Goal: Information Seeking & Learning: Learn about a topic

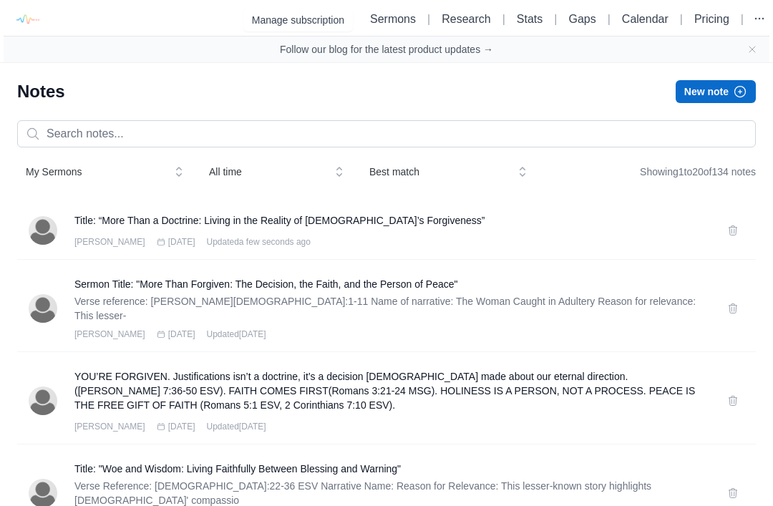
click at [100, 224] on h3 "Title: “More Than a Doctrine: Living in the Reality of God’s Forgiveness”" at bounding box center [392, 220] width 636 height 14
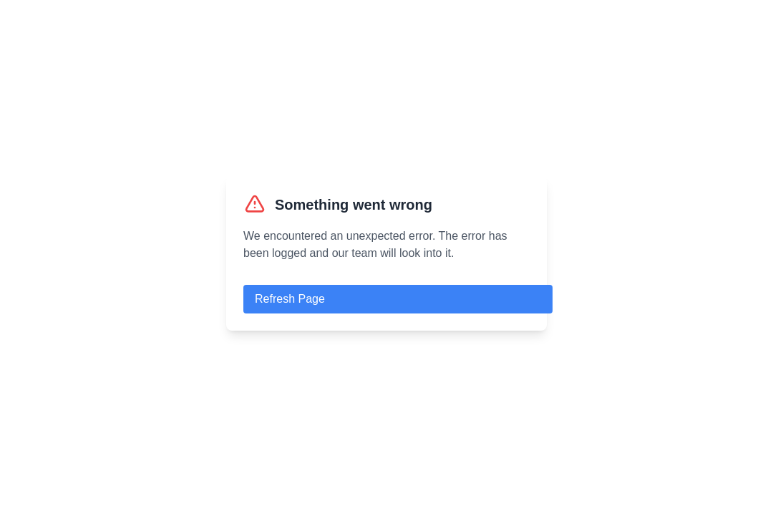
click at [509, 314] on button "Refresh Page" at bounding box center [397, 299] width 309 height 29
click at [511, 314] on button "Refresh Page" at bounding box center [397, 299] width 309 height 29
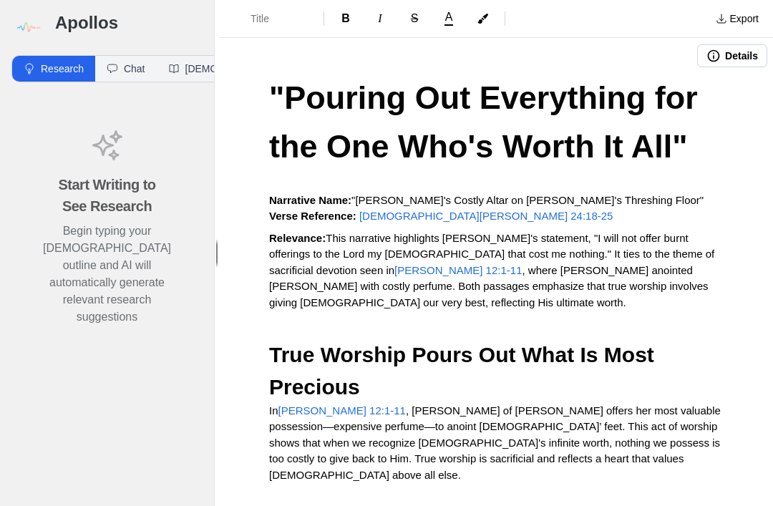
click at [21, 19] on img at bounding box center [27, 27] width 32 height 32
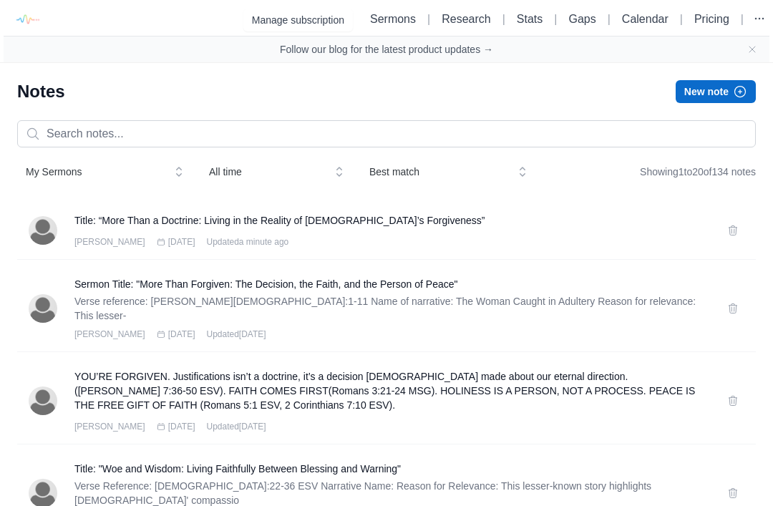
click at [101, 216] on h3 "Title: “More Than a Doctrine: Living in the Reality of God’s Forgiveness”" at bounding box center [392, 220] width 636 height 14
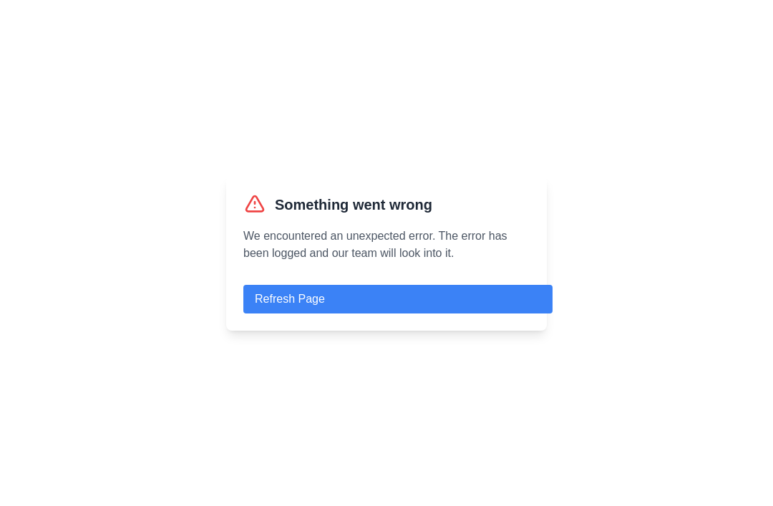
click at [525, 304] on div "Something went wrong We encountered an unexpected error. The error has been log…" at bounding box center [386, 253] width 321 height 155
click at [526, 314] on button "Refresh Page" at bounding box center [397, 299] width 309 height 29
click at [527, 309] on button "Refresh Page" at bounding box center [397, 299] width 309 height 29
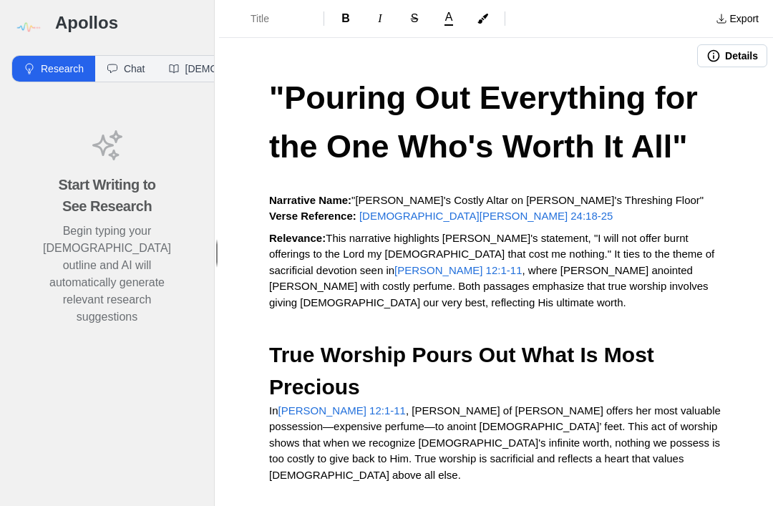
click at [68, 8] on div "Apollos" at bounding box center [107, 22] width 214 height 44
click at [28, 19] on img at bounding box center [27, 27] width 32 height 32
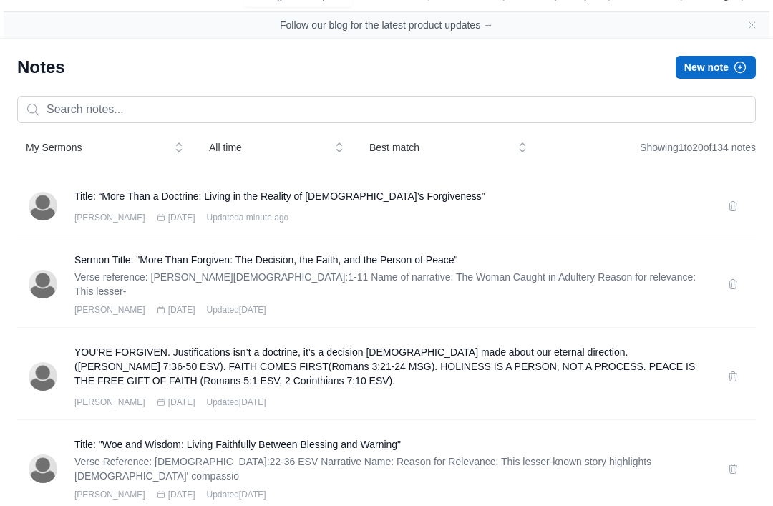
scroll to position [24, 0]
click at [647, 265] on h3 "Sermon Title: "More Than Forgiven: The Decision, the Faith, and the Person of P…" at bounding box center [392, 260] width 636 height 14
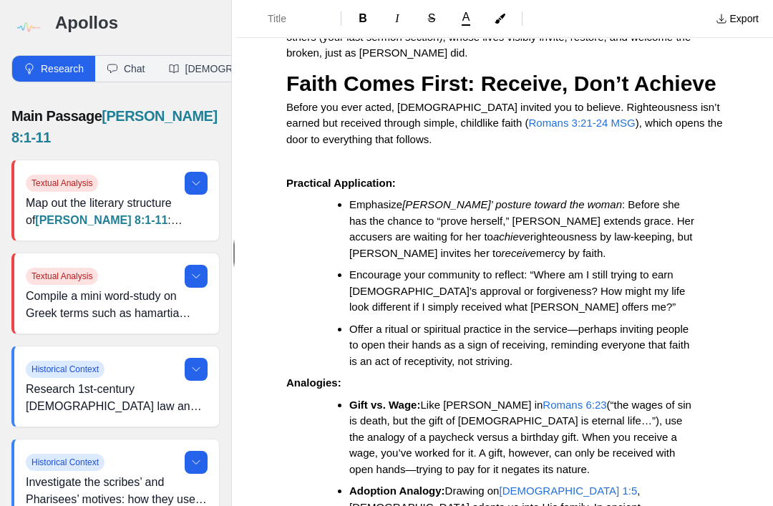
scroll to position [1345, 0]
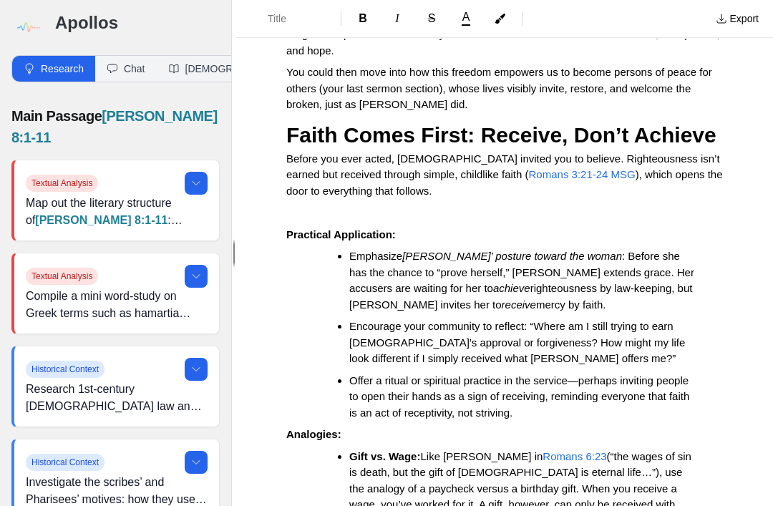
click at [37, 22] on img at bounding box center [27, 27] width 32 height 32
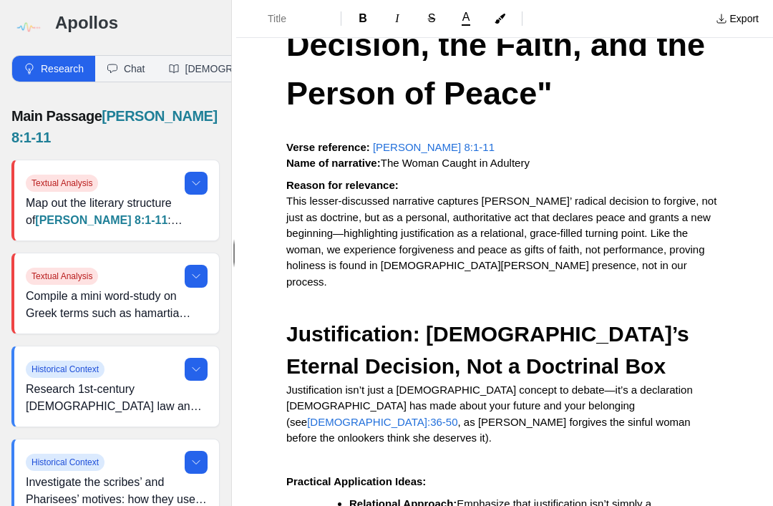
click at [40, 24] on img at bounding box center [27, 27] width 32 height 32
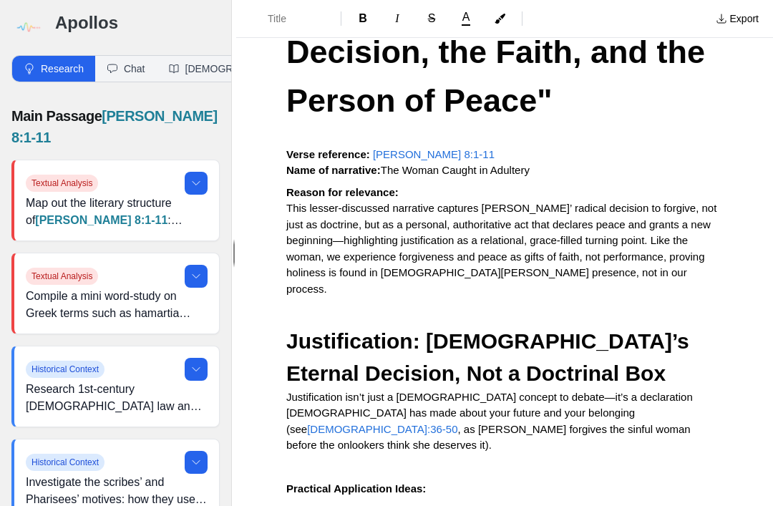
scroll to position [139, 0]
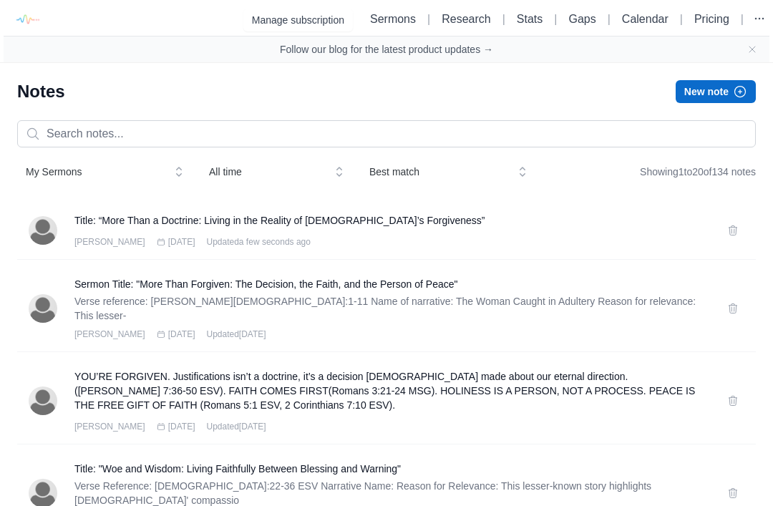
click at [365, 222] on h3 "Title: “More Than a Doctrine: Living in the Reality of God’s Forgiveness”" at bounding box center [392, 220] width 636 height 14
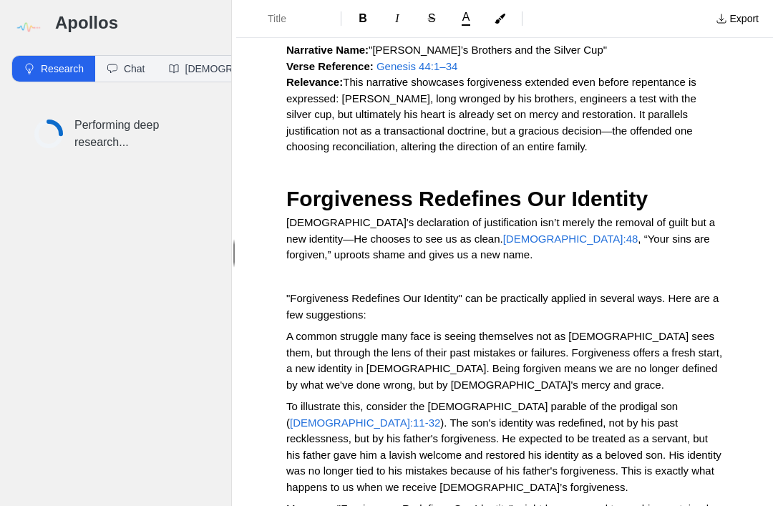
scroll to position [296, 0]
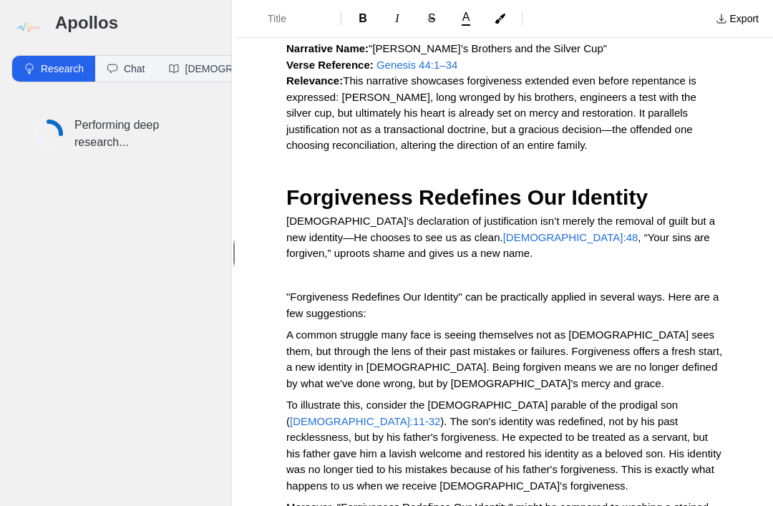
click at [377, 213] on p "God's declaration of justification isn’t merely the removal of guilt but a new …" at bounding box center [504, 237] width 437 height 49
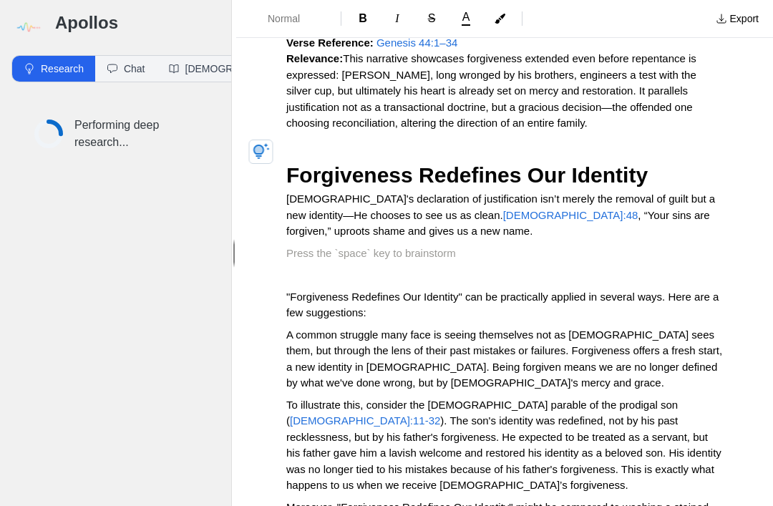
scroll to position [312, 0]
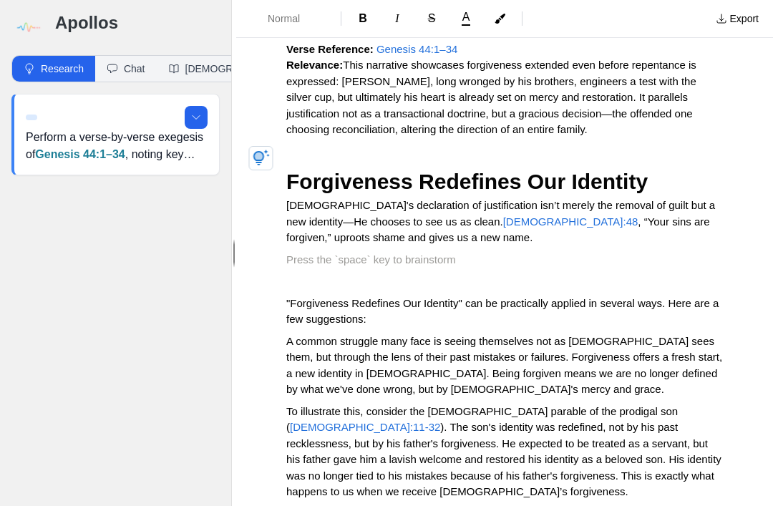
click at [324, 252] on p at bounding box center [504, 260] width 437 height 16
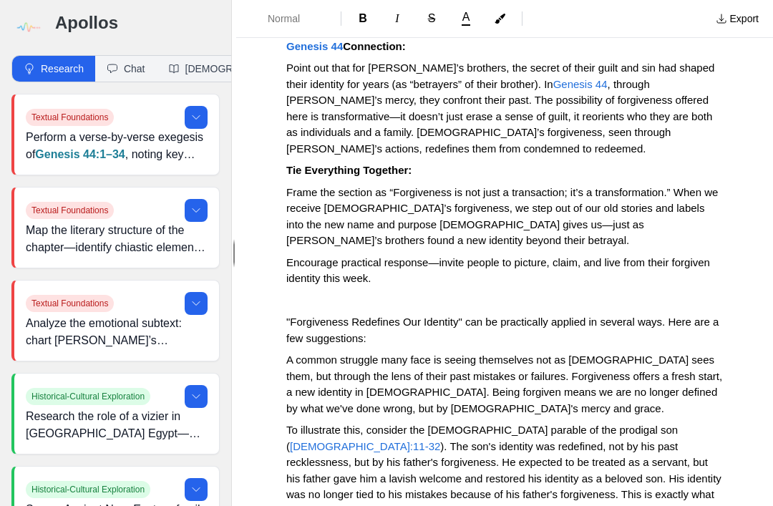
scroll to position [1306, 0]
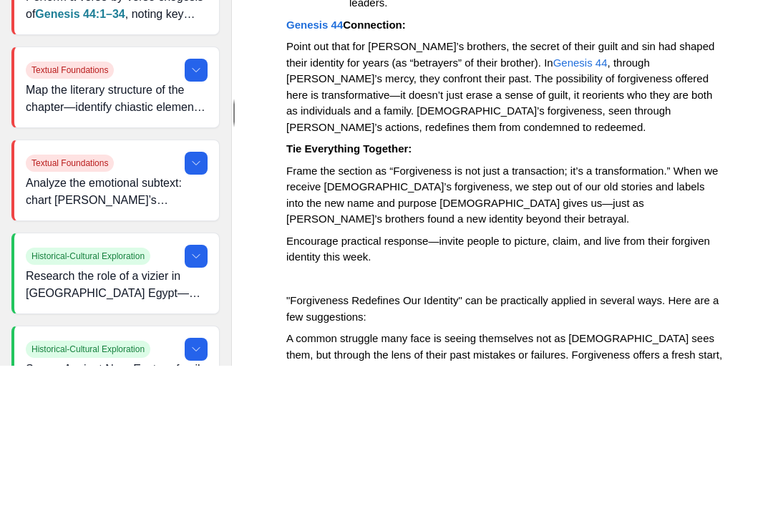
scroll to position [1185, 0]
click at [317, 434] on span ""Forgiveness Redefines Our Identity" can be practically applied in several ways…" at bounding box center [503, 448] width 435 height 29
click at [316, 434] on span ""Forgiveness Redefines Our Identity" can be practically applied in several ways…" at bounding box center [503, 448] width 435 height 29
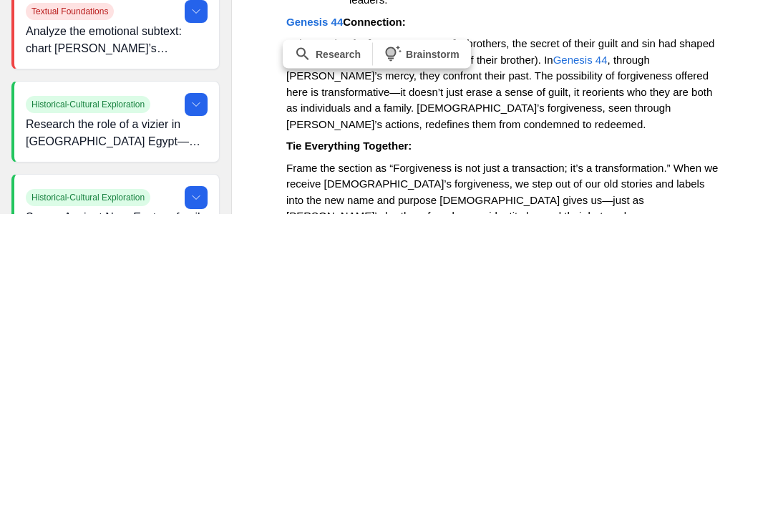
scroll to position [1035, 0]
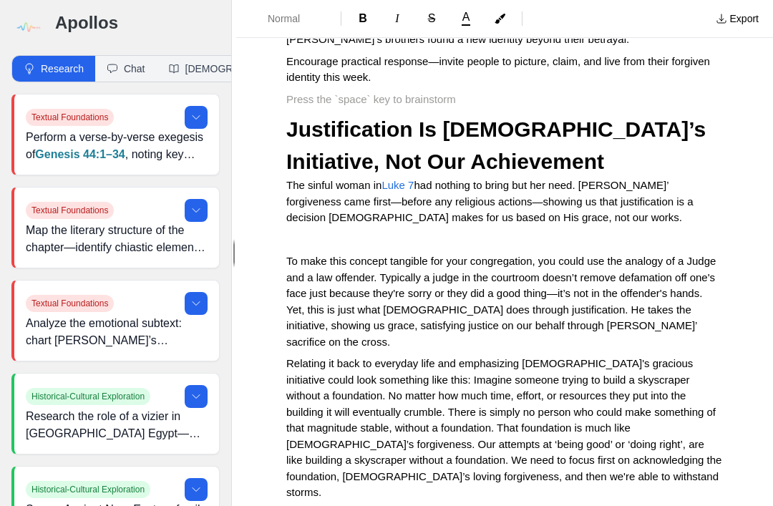
scroll to position [1508, 0]
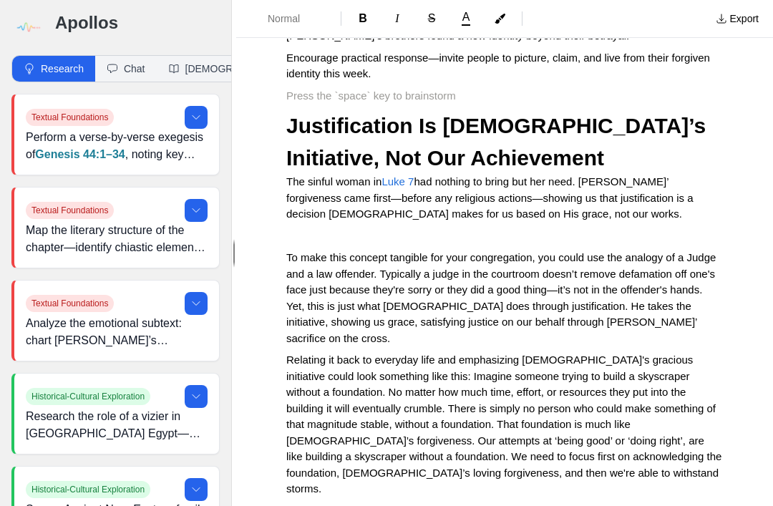
click at [294, 251] on span "To make this concept tangible for your congregation, you could use the analogy …" at bounding box center [502, 297] width 433 height 93
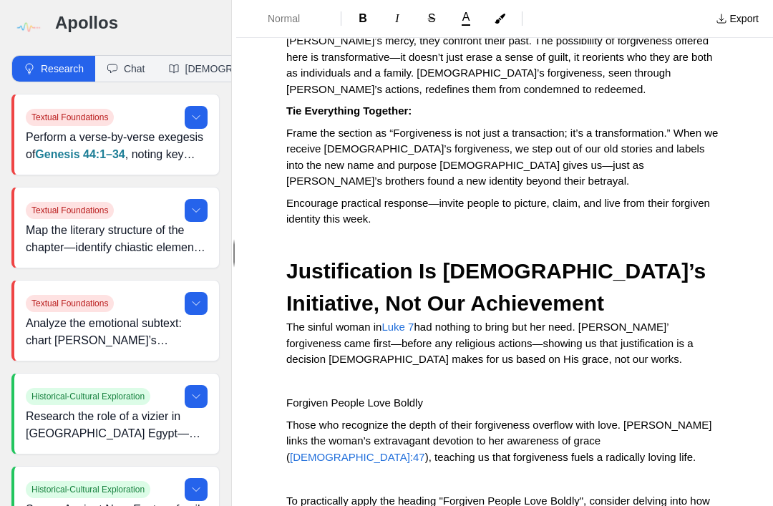
scroll to position [1358, 0]
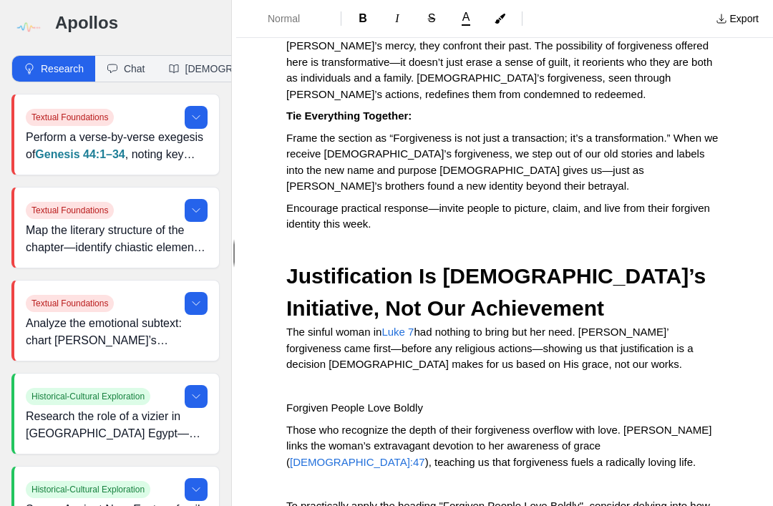
click at [292, 402] on span "Forgiven People Love Boldly" at bounding box center [354, 408] width 137 height 12
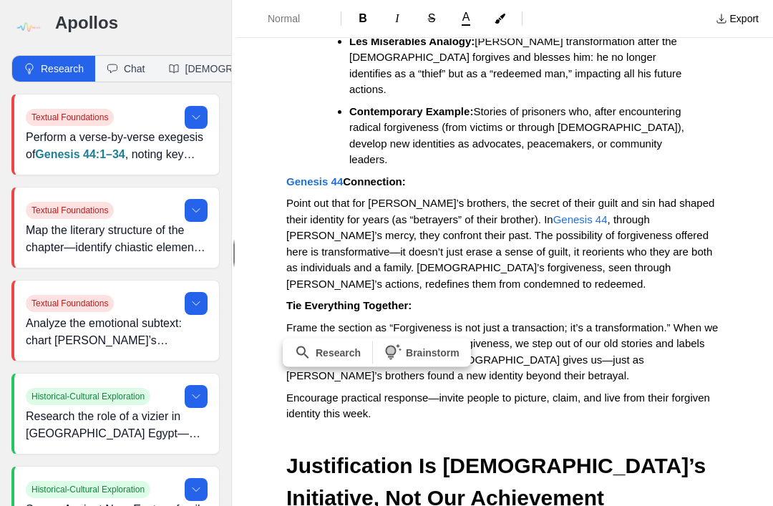
scroll to position [1167, 0]
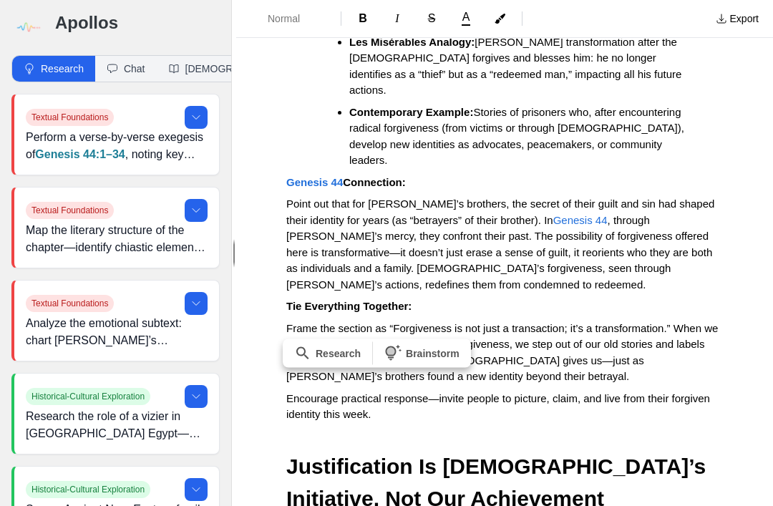
click at [293, 10] on button "Normal" at bounding box center [288, 19] width 93 height 26
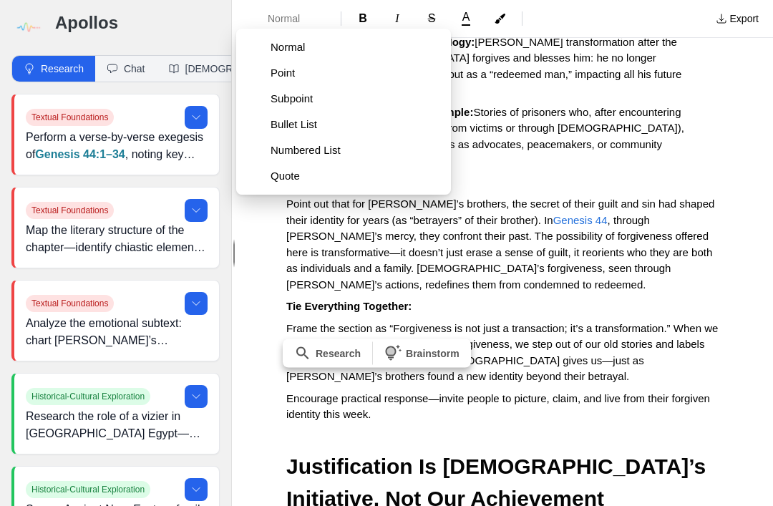
click at [288, 74] on span "Point" at bounding box center [355, 73] width 169 height 14
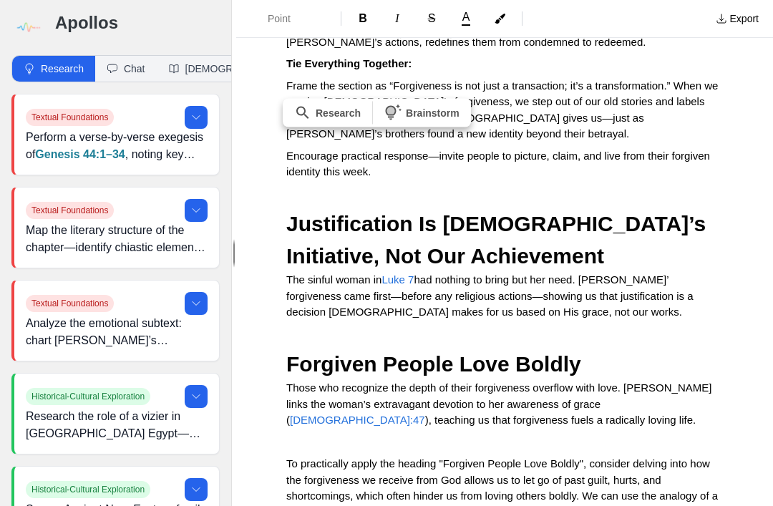
scroll to position [1411, 0]
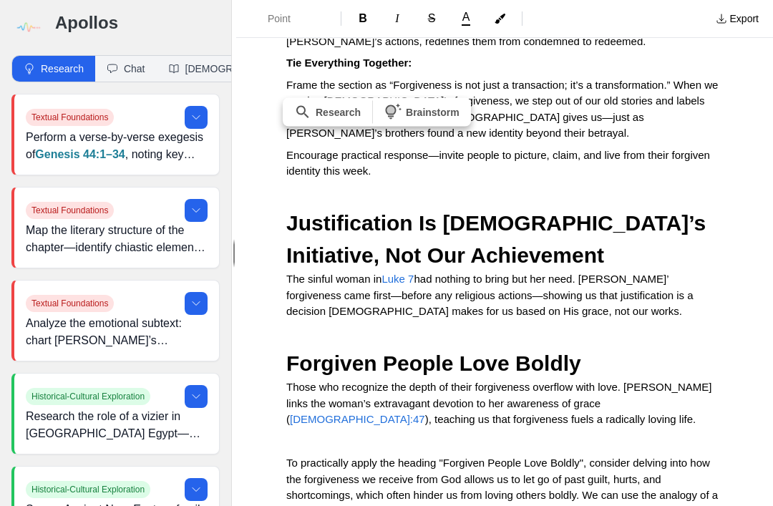
click at [296, 457] on span "To practically apply the heading "Forgiven People Love Boldly", consider delvin…" at bounding box center [503, 511] width 435 height 109
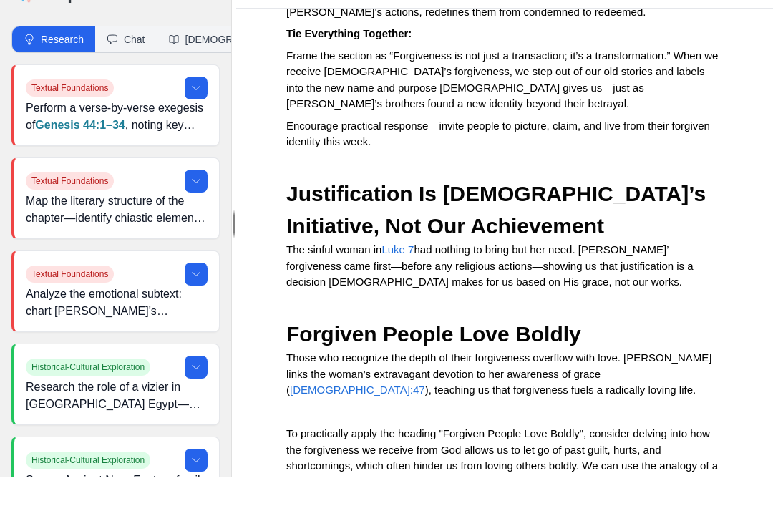
click at [296, 457] on span "To practically apply the heading "Forgiven People Love Boldly", consider delvin…" at bounding box center [503, 511] width 435 height 109
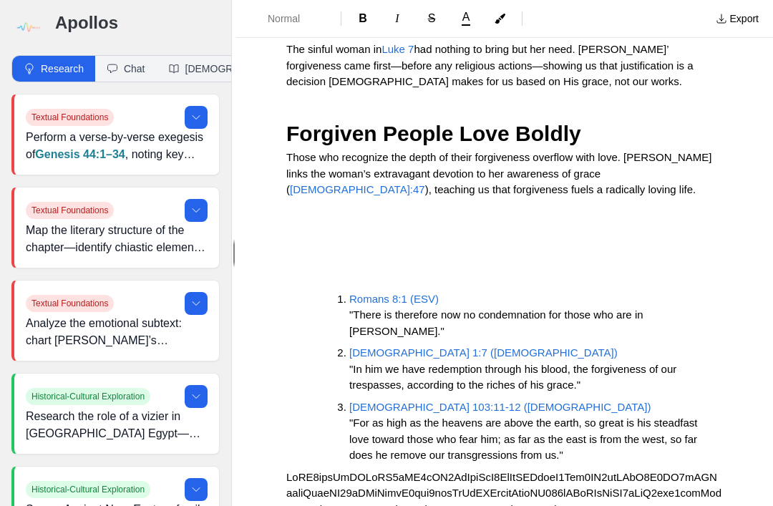
scroll to position [1656, 0]
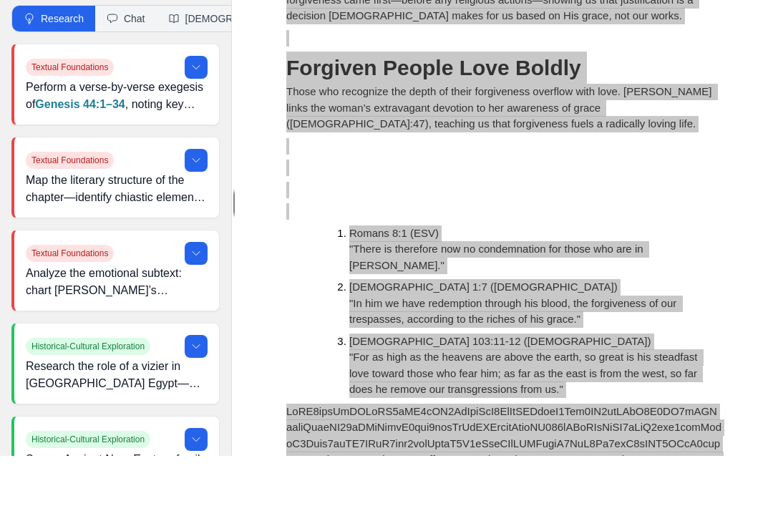
scroll to position [46, 0]
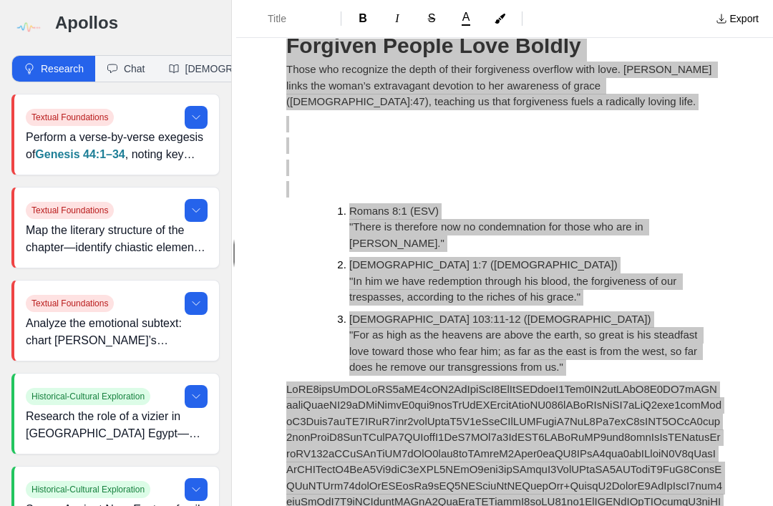
scroll to position [1733, 0]
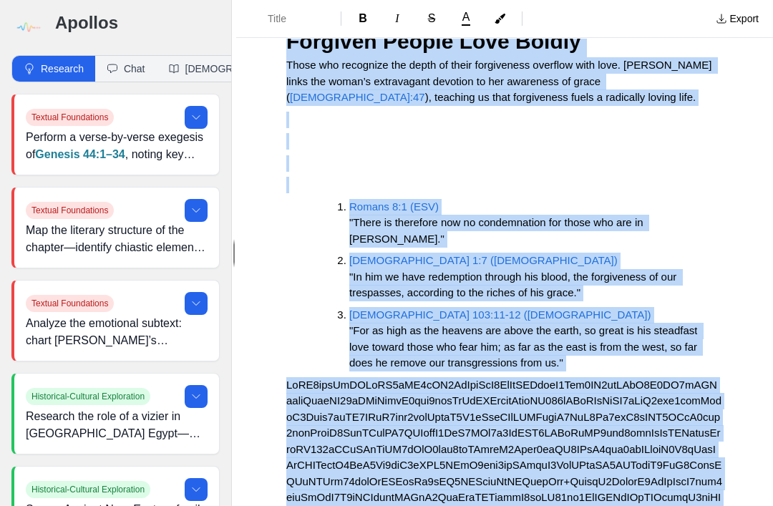
click at [513, 324] on span ""For as high as the heavens are above the earth, so great is his steadfast love…" at bounding box center [525, 346] width 352 height 44
click at [516, 307] on li "Psalm 103:11-12 (ESV) "For as high as the heavens are above the earth, so great…" at bounding box center [524, 339] width 351 height 64
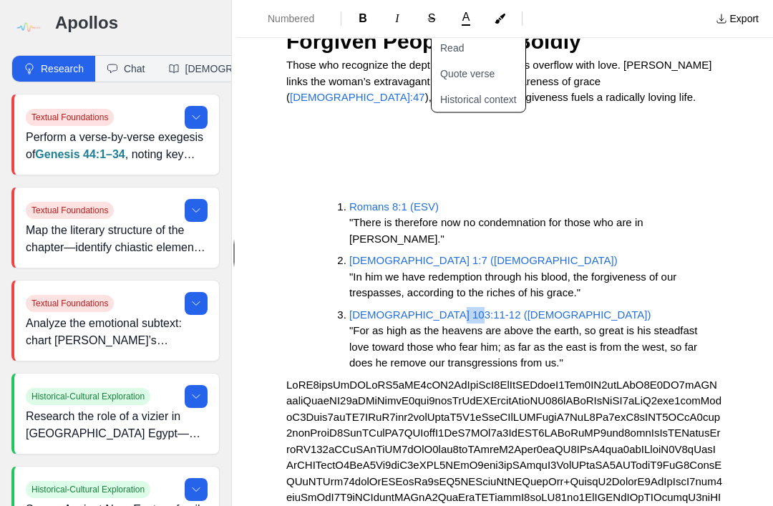
click at [513, 307] on li "Psalm 103:11-12 (ESV) "For as high as the heavens are above the earth, so great…" at bounding box center [524, 339] width 351 height 64
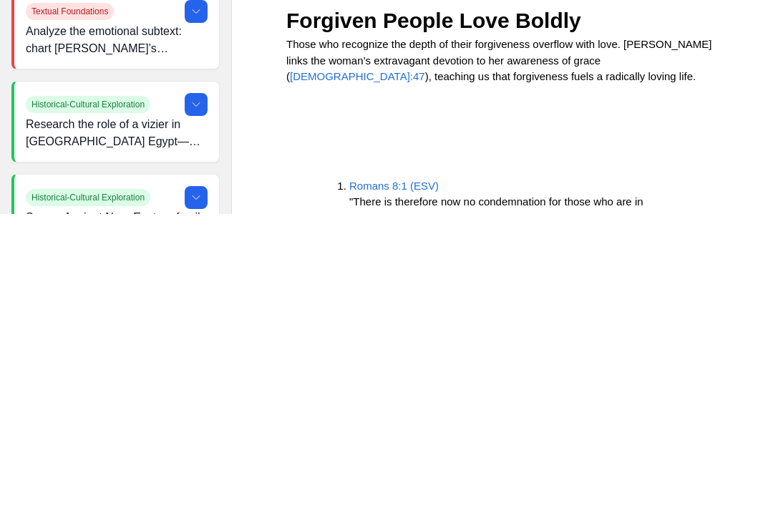
scroll to position [1507, 0]
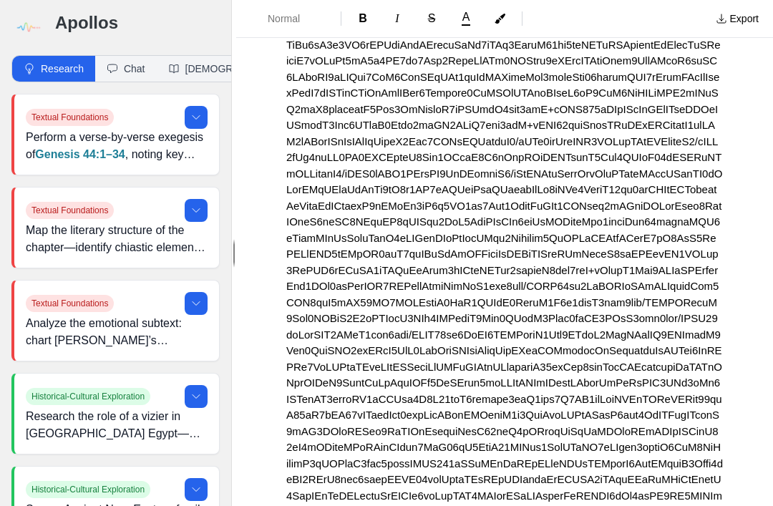
scroll to position [5517, 0]
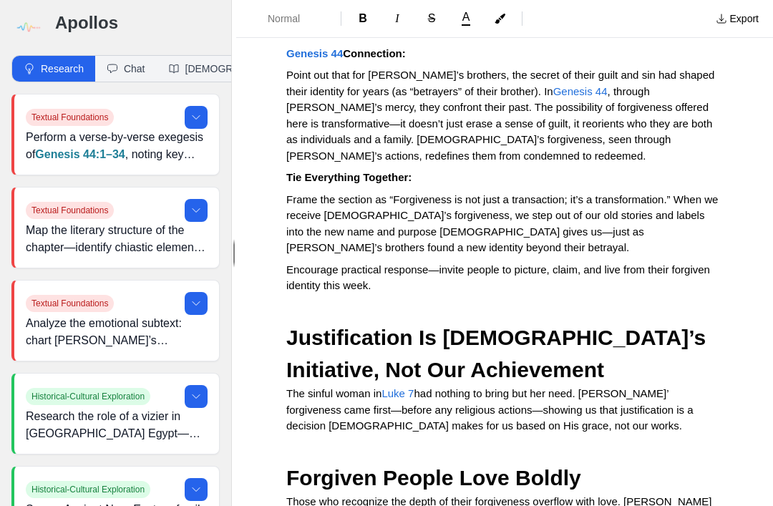
scroll to position [1301, 0]
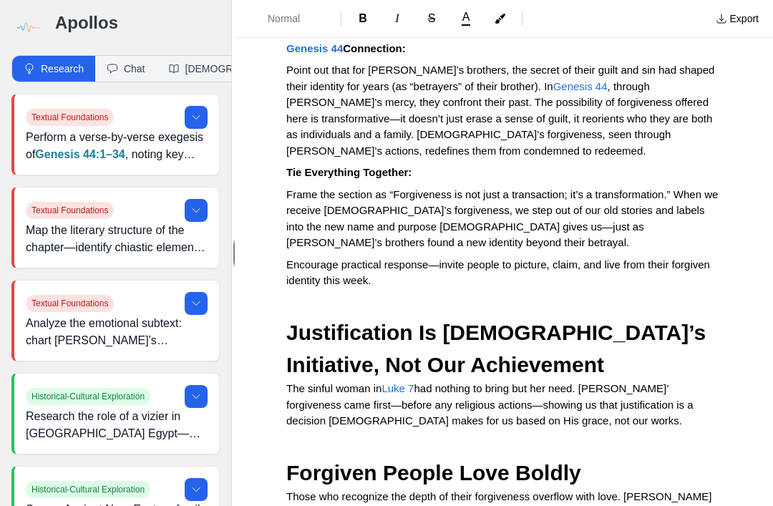
click at [526, 381] on p "The sinful woman in Luke 7 had nothing to bring but her need. Jesus’ forgivenes…" at bounding box center [504, 405] width 437 height 49
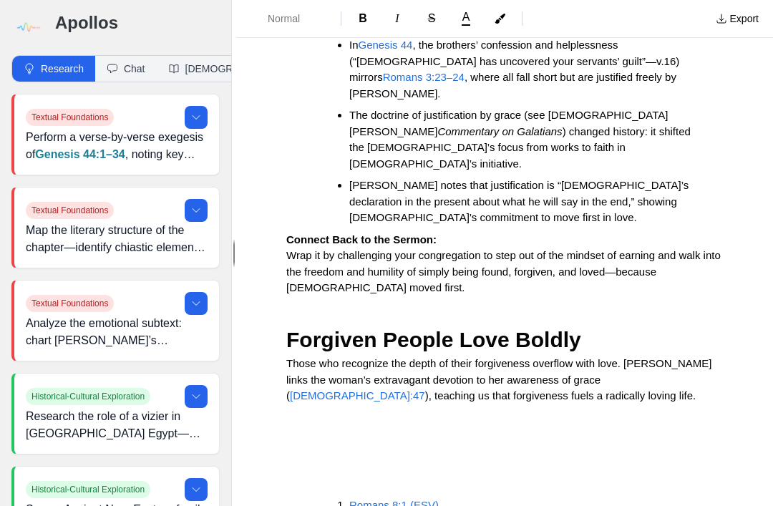
scroll to position [2379, 0]
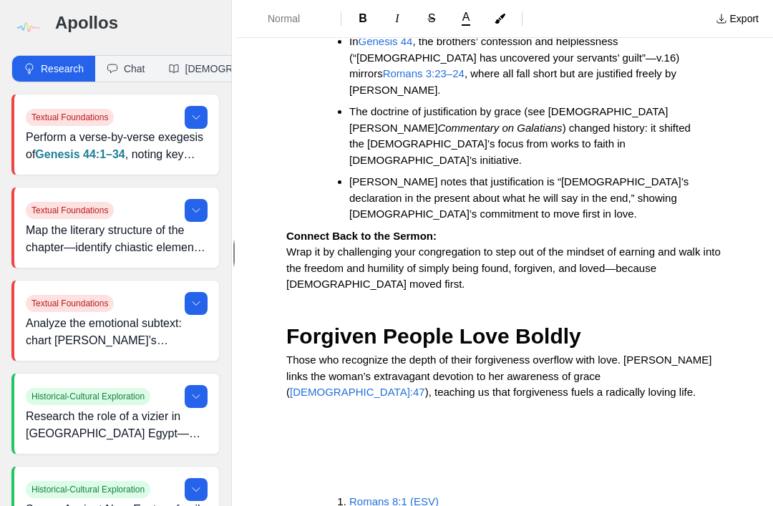
click at [499, 354] on span "Those who recognize the depth of their forgiveness overflow with love. Jesus li…" at bounding box center [500, 376] width 429 height 44
click at [498, 352] on p "Those who recognize the depth of their forgiveness overflow with love. Jesus li…" at bounding box center [504, 376] width 437 height 49
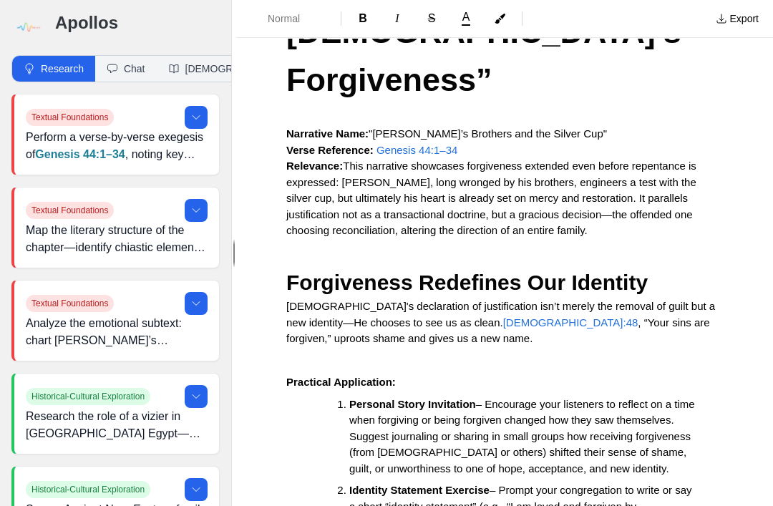
scroll to position [213, 0]
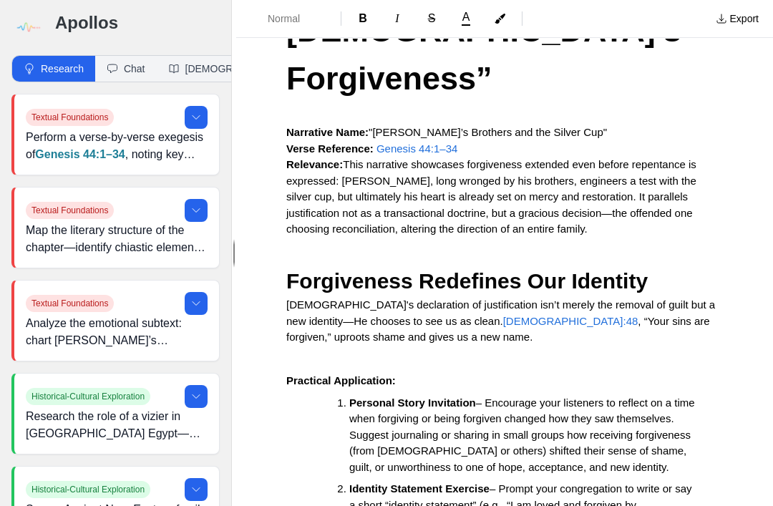
click at [291, 269] on span "Forgiveness Redefines Our Identity" at bounding box center [467, 281] width 362 height 24
click at [290, 269] on span "Forgiveness Redefines Our Identity" at bounding box center [467, 281] width 362 height 24
click at [292, 269] on span "Forgiveness Redefines Our Identity" at bounding box center [467, 281] width 362 height 24
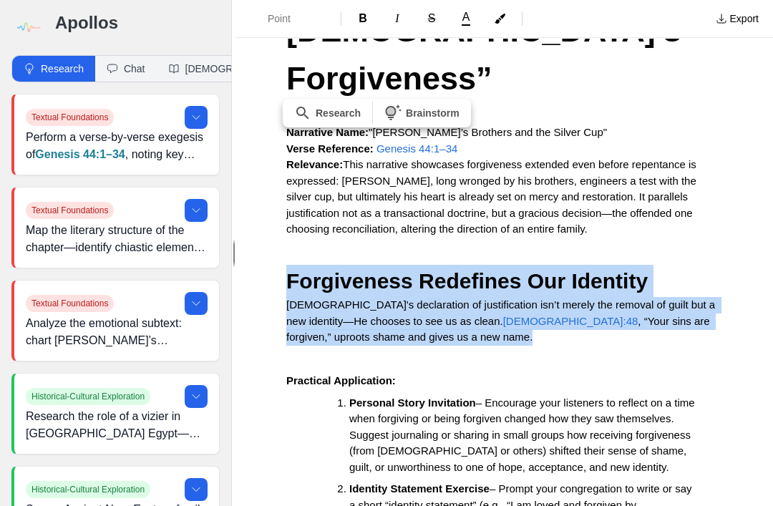
copy div "Forgiveness Redefines Our Identity God's declaration of justification isn’t mer…"
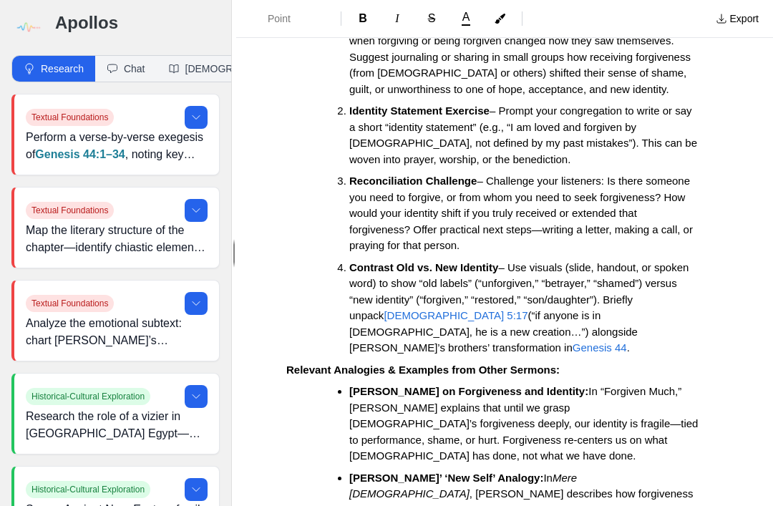
scroll to position [595, 0]
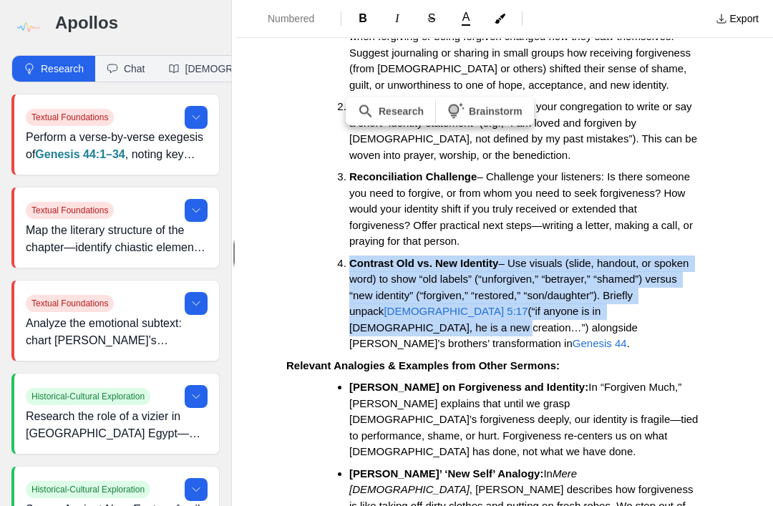
copy li "Contrast Old vs. New Identity – Use visuals (slide, handout, or spoken word) to…"
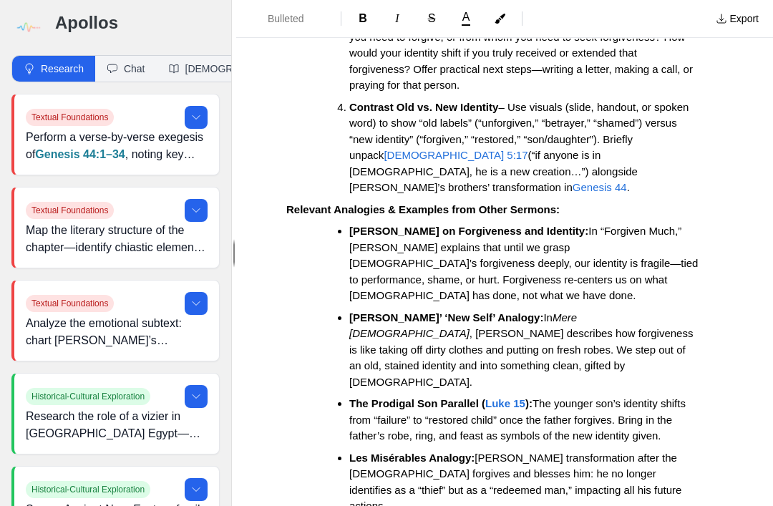
scroll to position [753, 0]
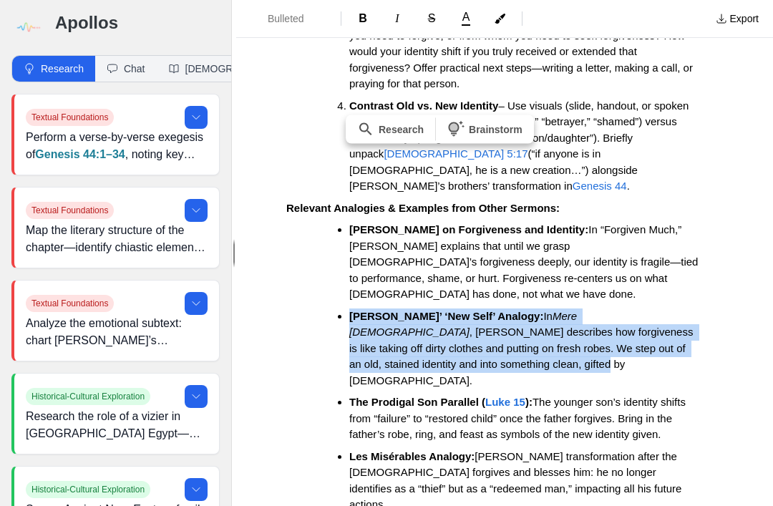
copy li "C.S. Lewis’ ‘New Self’ Analogy: In Mere Christianity , Lewis describes how forg…"
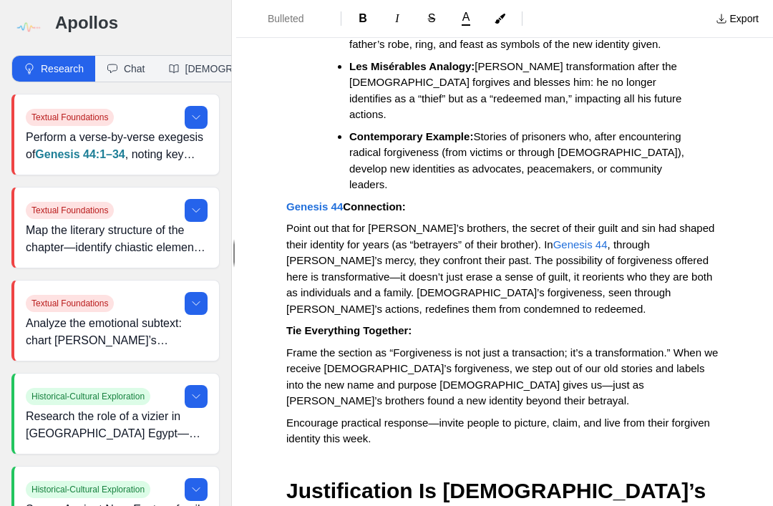
scroll to position [1123, 0]
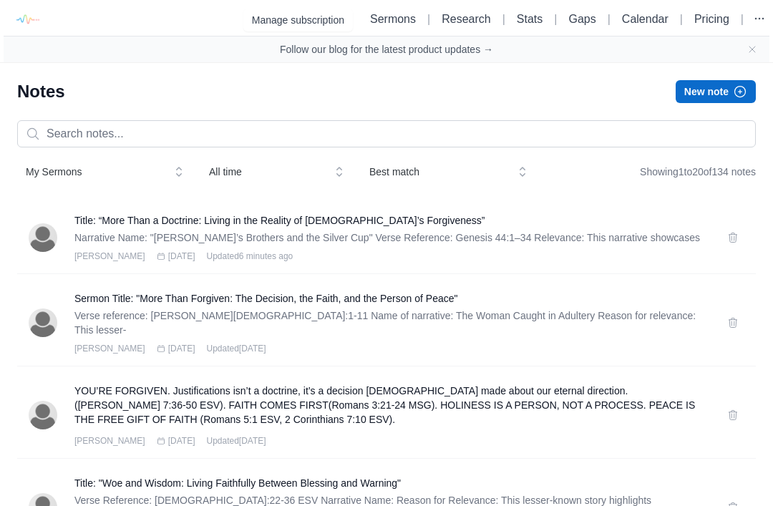
click at [582, 299] on h3 "Sermon Title: "More Than Forgiven: The Decision, the Faith, and the Person of P…" at bounding box center [392, 298] width 636 height 14
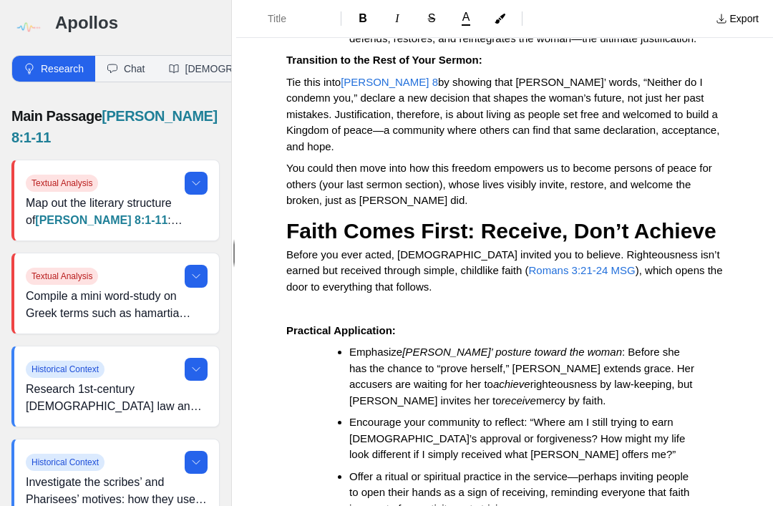
scroll to position [1269, 0]
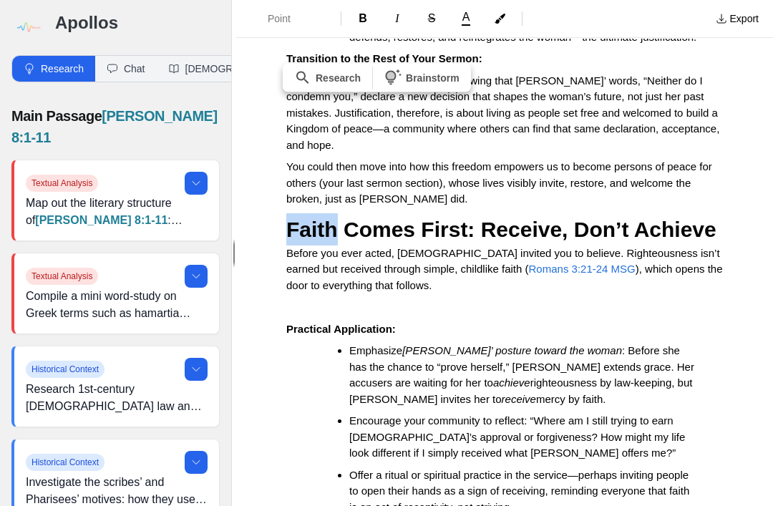
click at [329, 299] on p at bounding box center [504, 307] width 437 height 16
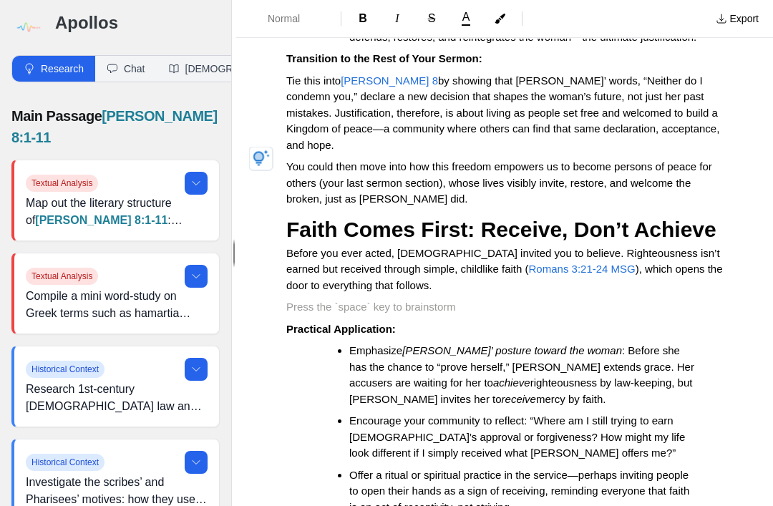
click at [298, 218] on span "Faith Comes First: Receive, Don’t Achieve" at bounding box center [501, 230] width 430 height 24
click at [297, 218] on span "Faith Comes First: Receive, Don’t Achieve" at bounding box center [501, 230] width 430 height 24
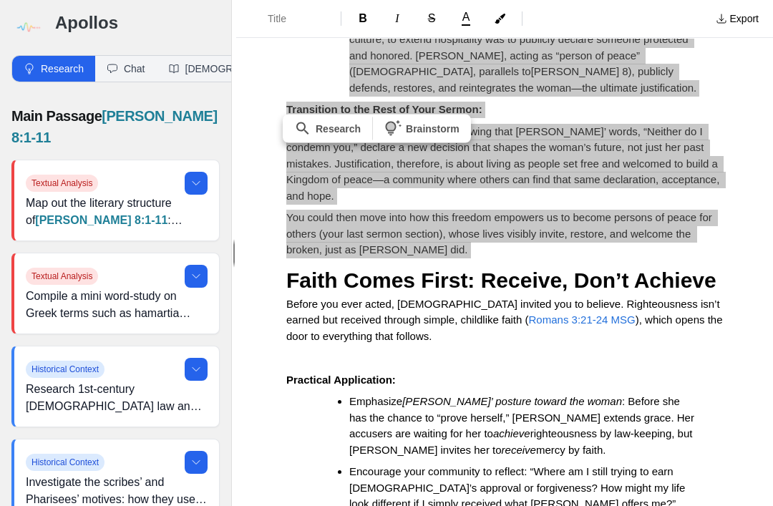
scroll to position [1217, 0]
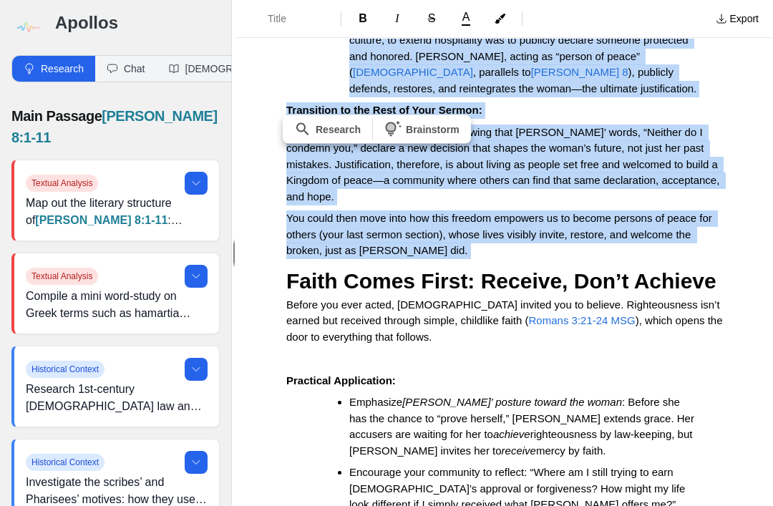
click at [616, 269] on span "Faith Comes First: Receive, Don’t Achieve" at bounding box center [501, 281] width 430 height 24
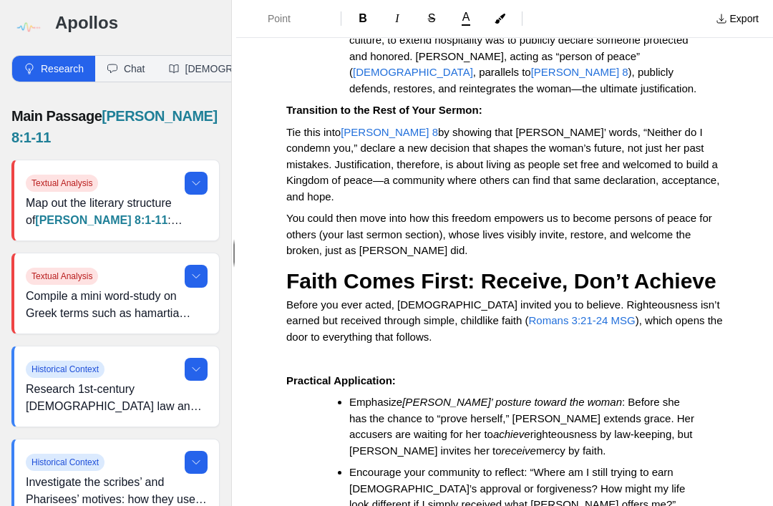
click at [652, 265] on h2 "Faith Comes First: Receive, Don’t Achieve" at bounding box center [504, 281] width 437 height 32
click at [322, 269] on span "Faith Comes First: Receive, Don’t Achieve" at bounding box center [501, 281] width 430 height 24
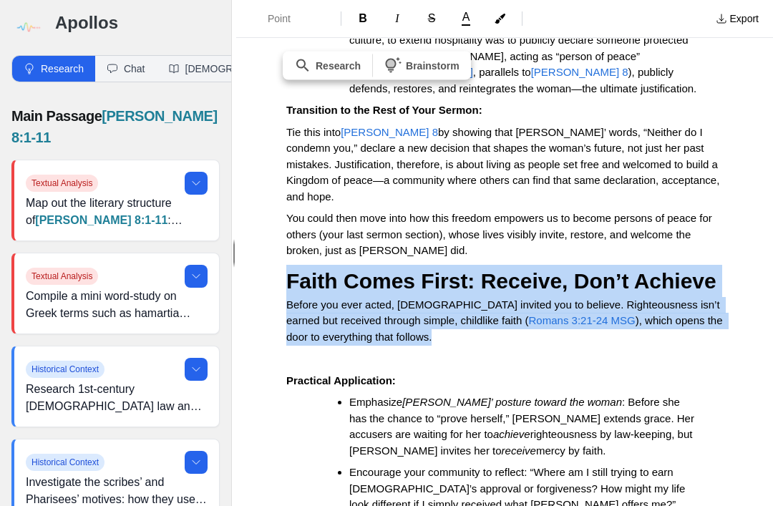
copy div "Faith Comes First: Receive, Don’t Achieve Before you ever acted, God invited yo…"
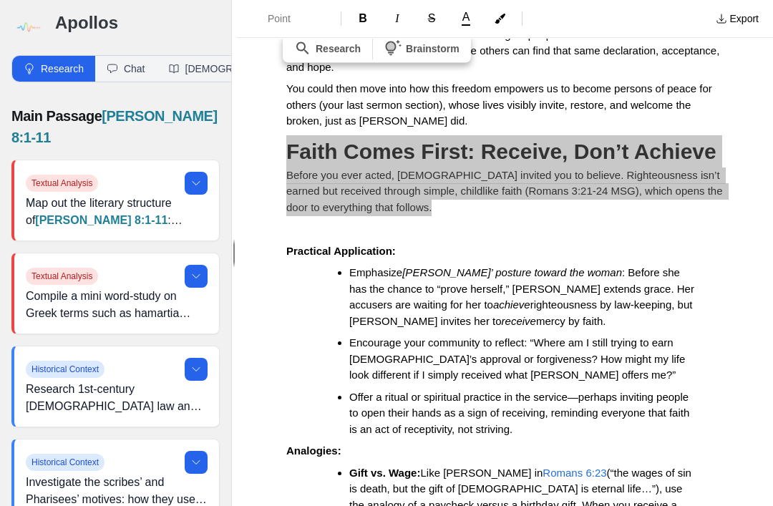
scroll to position [1348, 0]
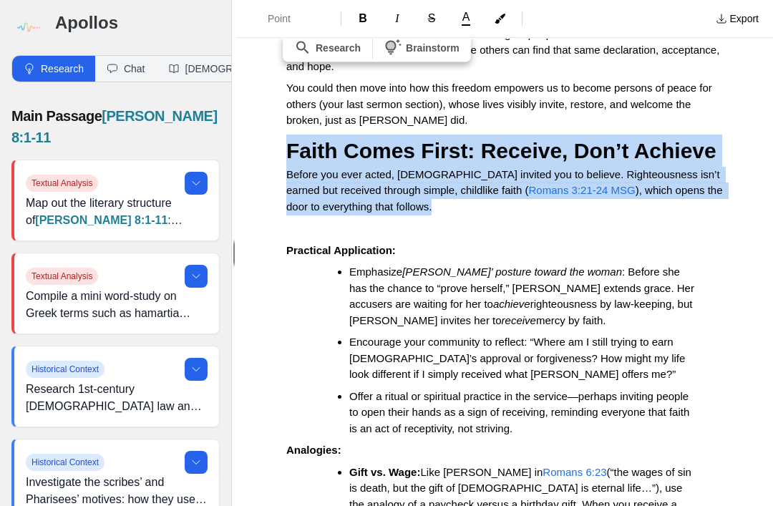
click at [547, 336] on span "Encourage your community to reflect: “Where am I still trying to earn God’s app…" at bounding box center [518, 358] width 339 height 44
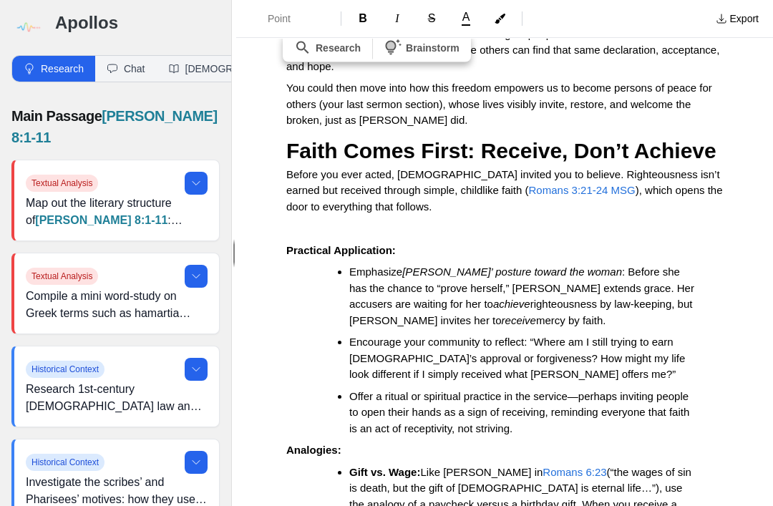
click at [547, 336] on span "Encourage your community to reflect: “Where am I still trying to earn God’s app…" at bounding box center [518, 358] width 339 height 44
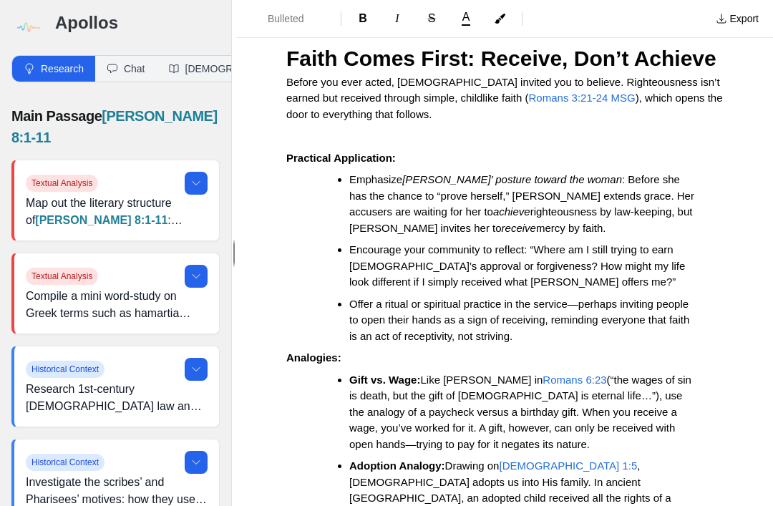
scroll to position [1456, 0]
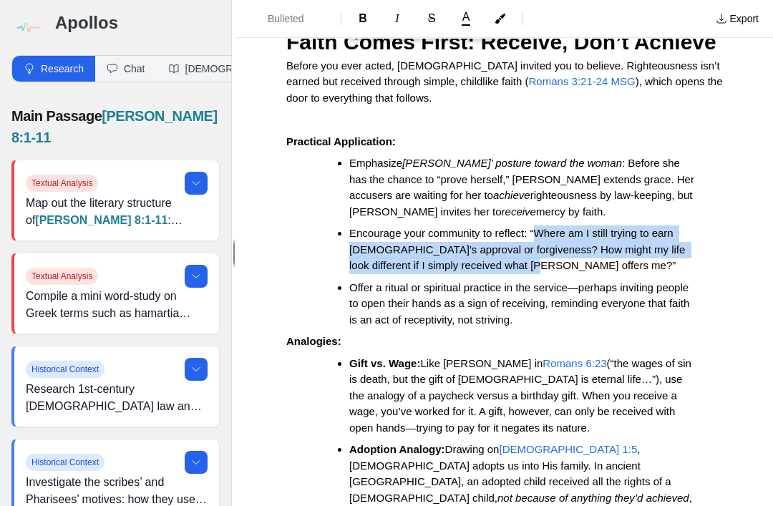
copy span "Where am I still trying to earn God’s approval or forgiveness? How might my lif…"
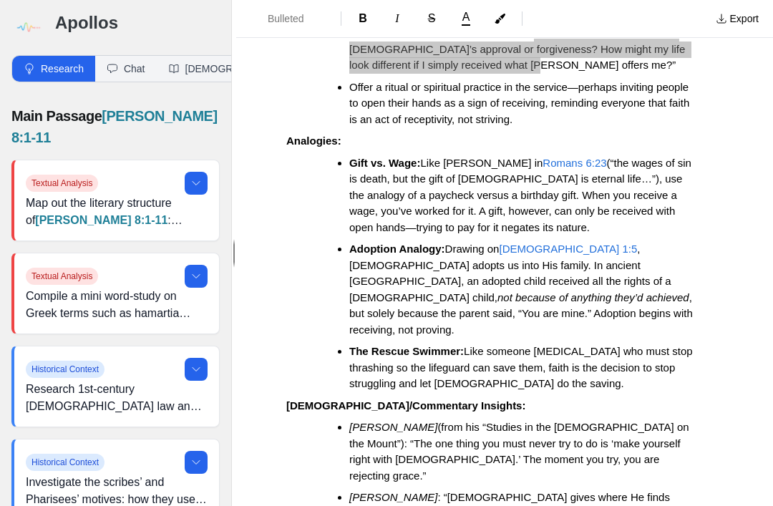
scroll to position [1672, 0]
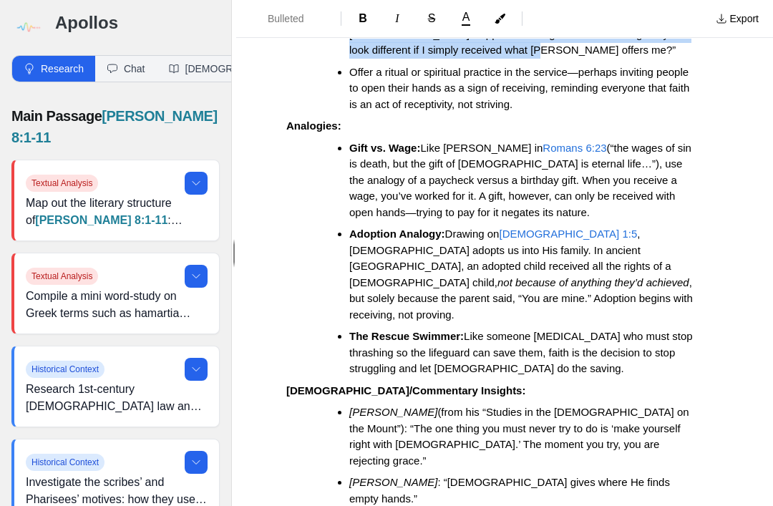
click at [364, 330] on strong "The Rescue Swimmer:" at bounding box center [406, 336] width 115 height 12
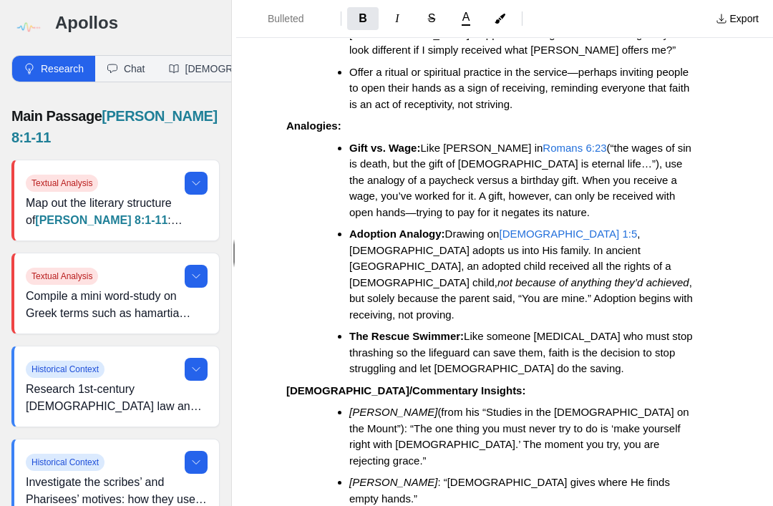
click at [363, 330] on strong "The Rescue Swimmer:" at bounding box center [406, 336] width 115 height 12
click at [359, 329] on li "The Rescue Swimmer: Like someone drowning who must stop thrashing so the lifegu…" at bounding box center [524, 353] width 351 height 49
click at [358, 155] on ul "Gift vs. Wage: Like Paul in Romans 6:23 (“the wages of sin is death, but the gi…" at bounding box center [510, 258] width 425 height 237
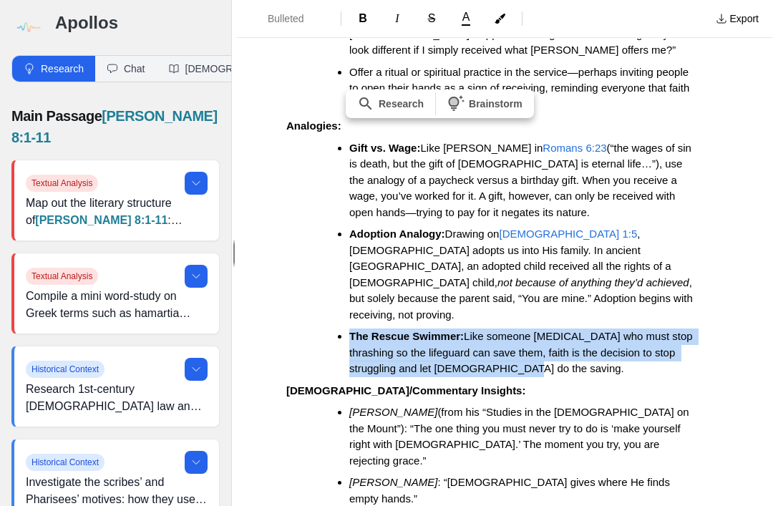
copy li "The Rescue Swimmer: Like someone drowning who must stop thrashing so the lifegu…"
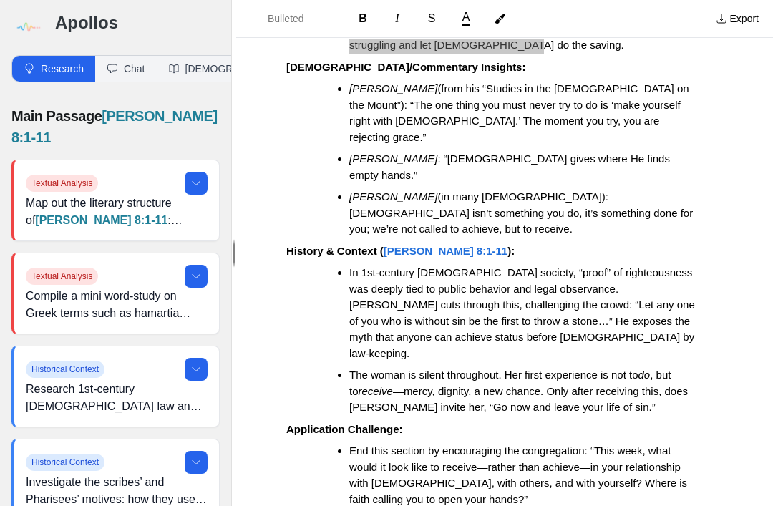
scroll to position [1998, 0]
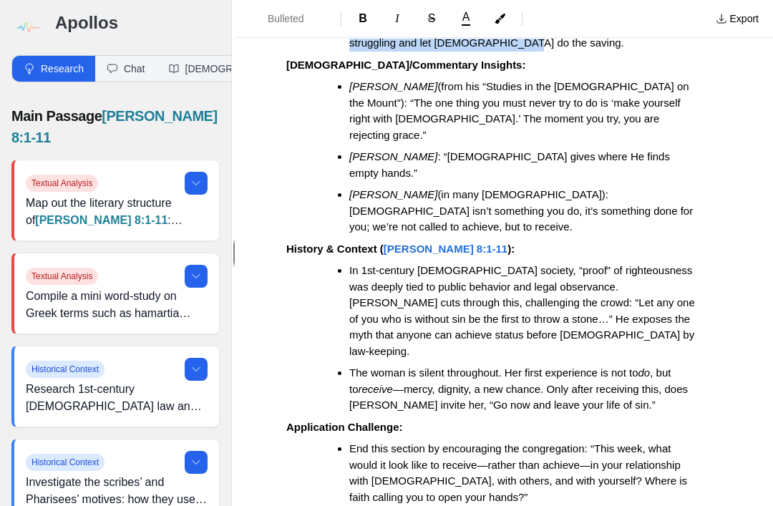
click at [670, 443] on span "End this section by encouraging the congregation: “This week, what would it loo…" at bounding box center [519, 473] width 341 height 61
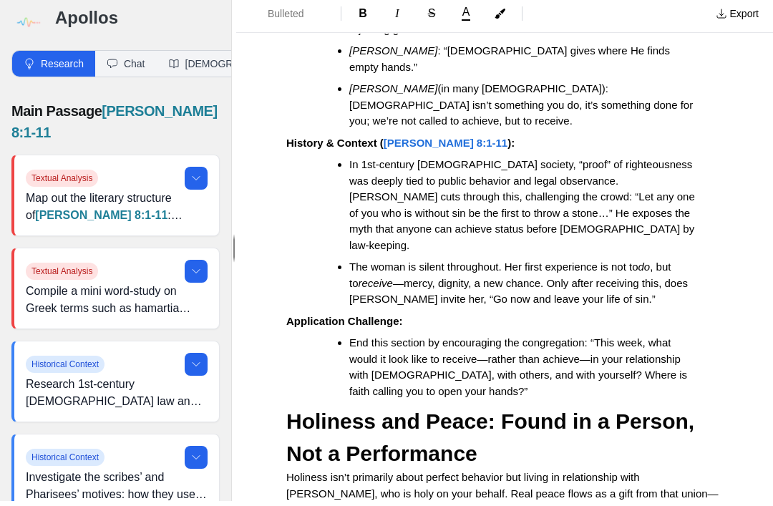
scroll to position [2112, 0]
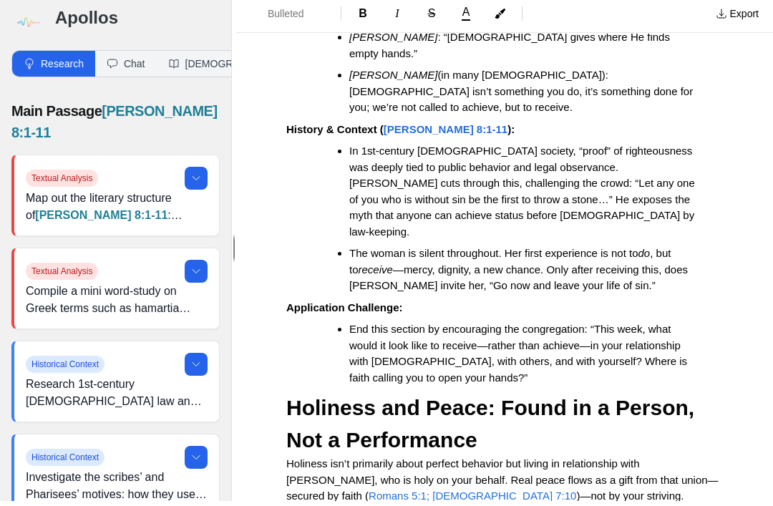
click at [670, 328] on span "End this section by encouraging the congregation: “This week, what would it loo…" at bounding box center [519, 358] width 341 height 61
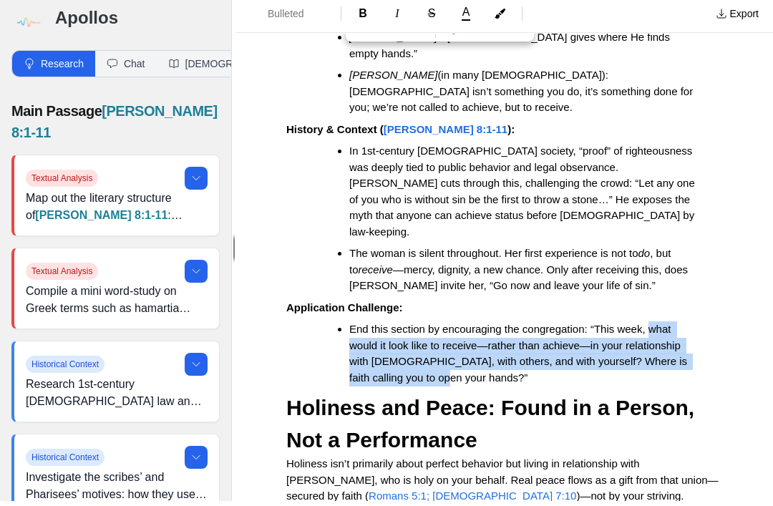
copy span "what would it look like to receive—rather than achieve—in your relationship wit…"
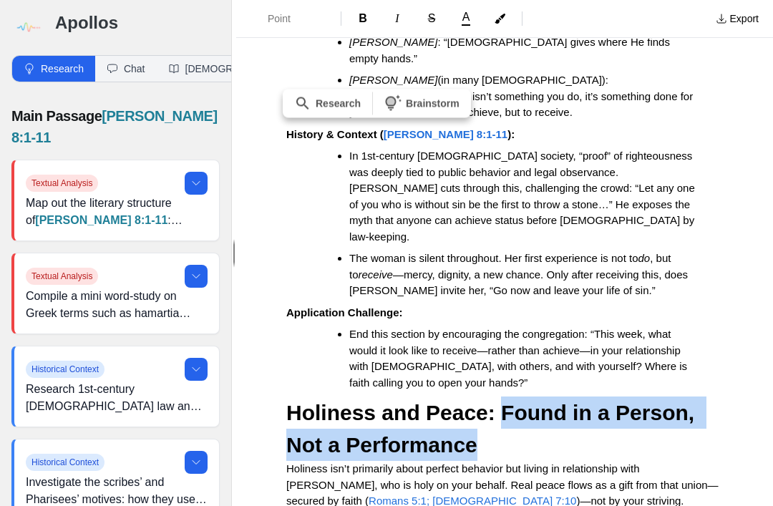
copy span "Found in a Person, Not a Performance"
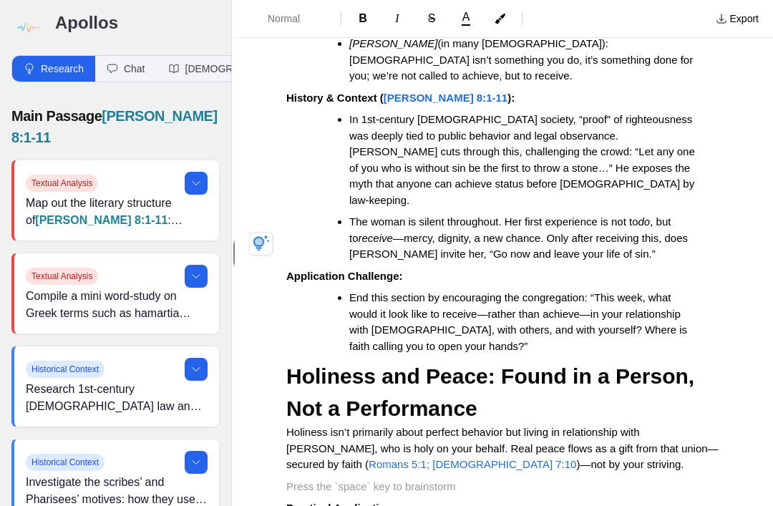
scroll to position [2150, 0]
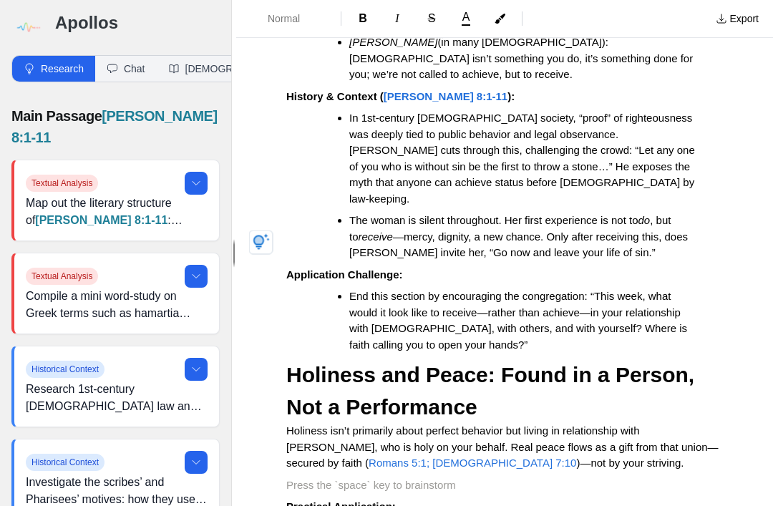
click at [296, 425] on span "Holiness isn’t primarily about perfect behavior but living in relationship with…" at bounding box center [502, 447] width 432 height 44
click at [291, 425] on span "Holiness isn’t primarily about perfect behavior but living in relationship with…" at bounding box center [502, 447] width 432 height 44
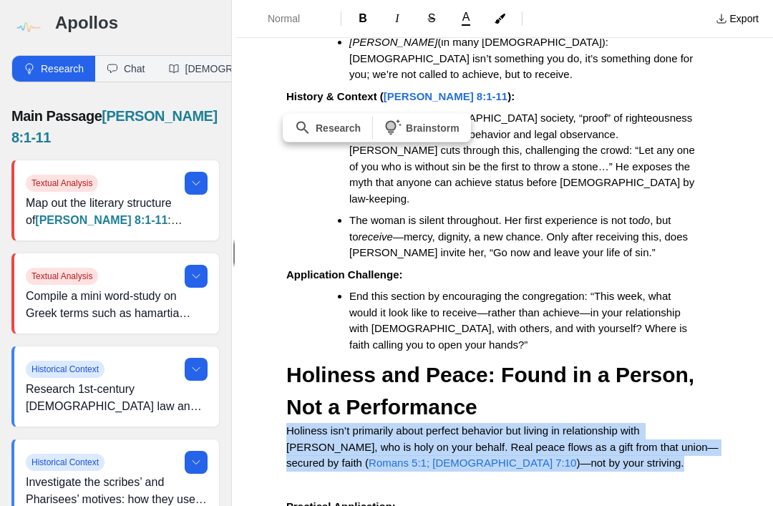
copy p "Holiness isn’t primarily about perfect behavior but living in relationship with…"
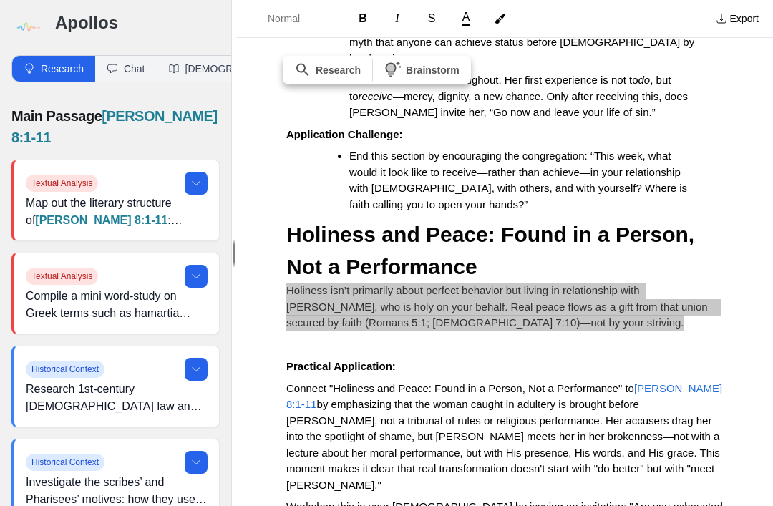
scroll to position [2289, 0]
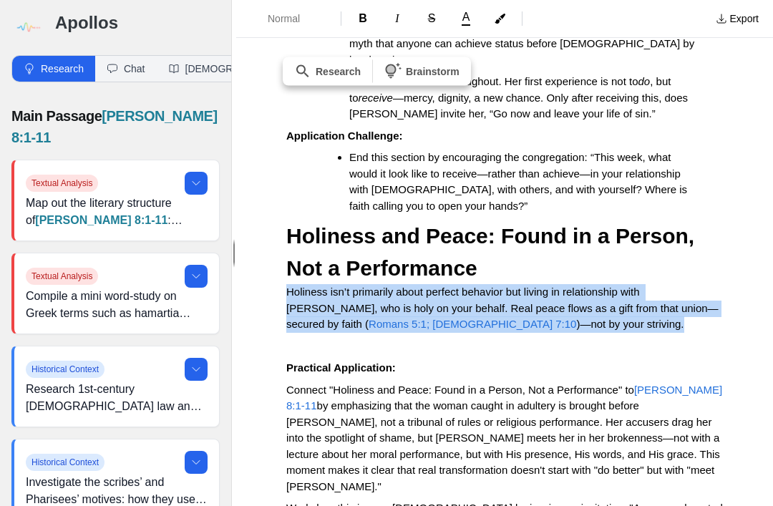
click at [676, 384] on span "John 8:1-11" at bounding box center [505, 398] width 439 height 29
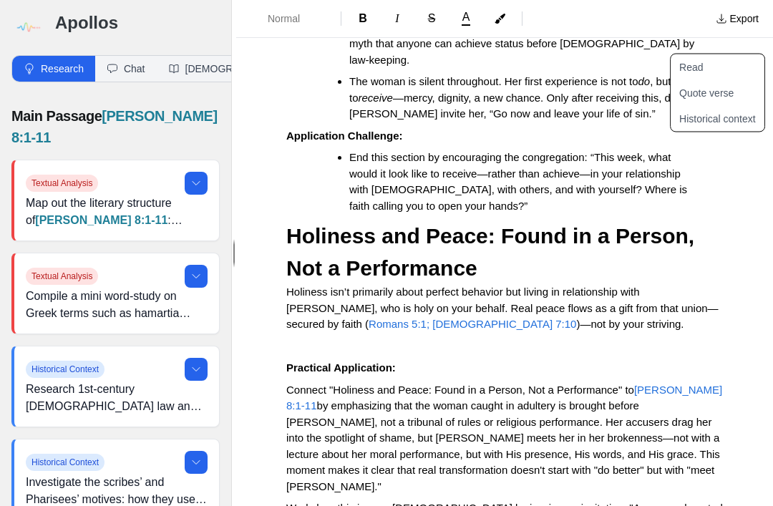
click at [702, 54] on button "Read" at bounding box center [726, 67] width 111 height 26
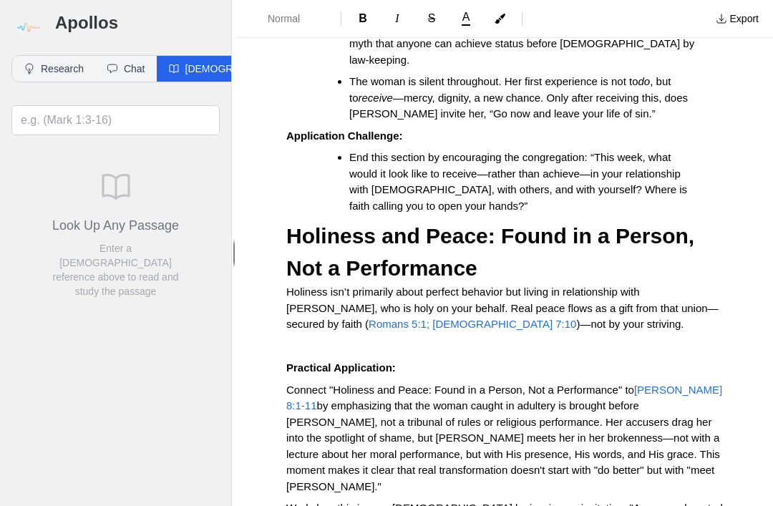
type input "John 8:1-11 kjv"
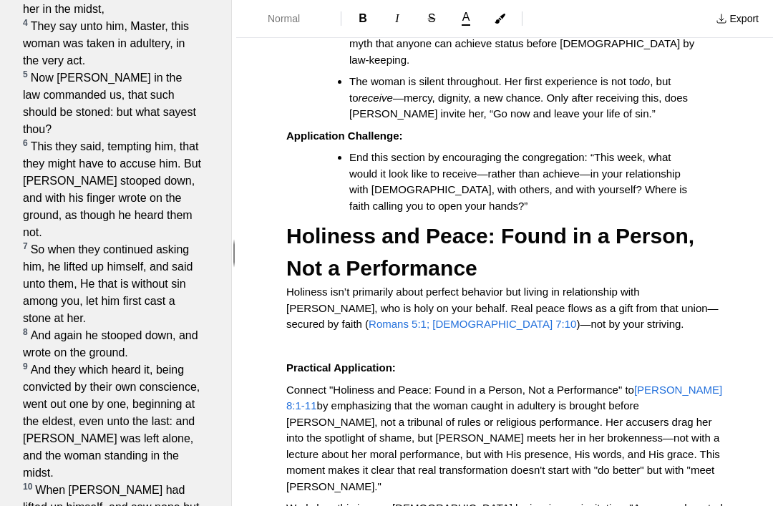
scroll to position [363, 0]
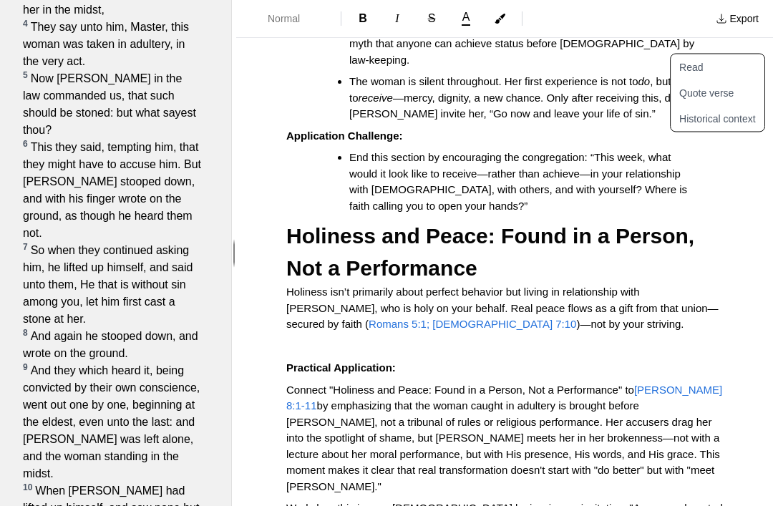
click at [652, 384] on span "John 8:1-11" at bounding box center [505, 398] width 439 height 29
click at [651, 384] on span "John 8:1-11" at bounding box center [505, 398] width 439 height 29
click at [710, 400] on span "by emphasizing that the woman caught in adultery is brought before Jesus, not a…" at bounding box center [504, 446] width 437 height 93
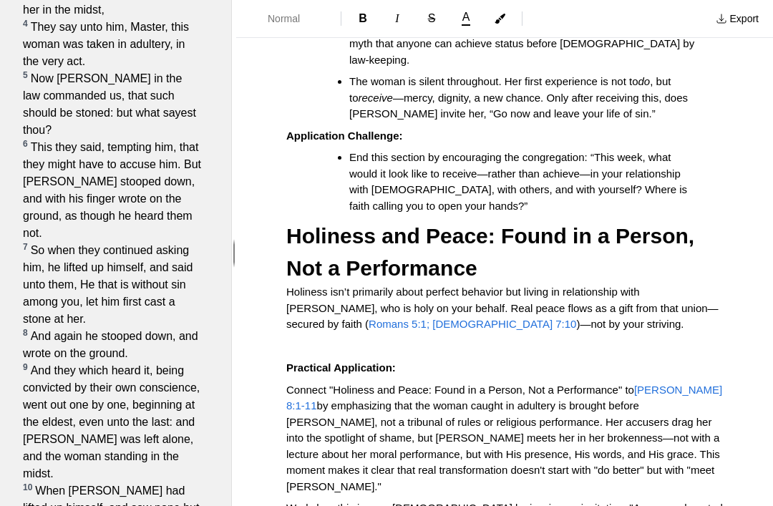
click at [715, 400] on span "by emphasizing that the woman caught in adultery is brought before Jesus, not a…" at bounding box center [504, 446] width 437 height 93
click at [714, 400] on span "by emphasizing that the woman caught in adultery is brought before Jesus, not a…" at bounding box center [504, 446] width 437 height 93
click at [713, 400] on span "by emphasizing that the woman caught in adultery is brought before Jesus, not a…" at bounding box center [504, 446] width 437 height 93
click at [712, 400] on span "by emphasizing that the woman caught in adultery is brought before Jesus, not a…" at bounding box center [504, 446] width 437 height 93
click at [316, 400] on span "by emphasizing that the woman caught in adultery is brought before Jesus, not a…" at bounding box center [504, 446] width 437 height 93
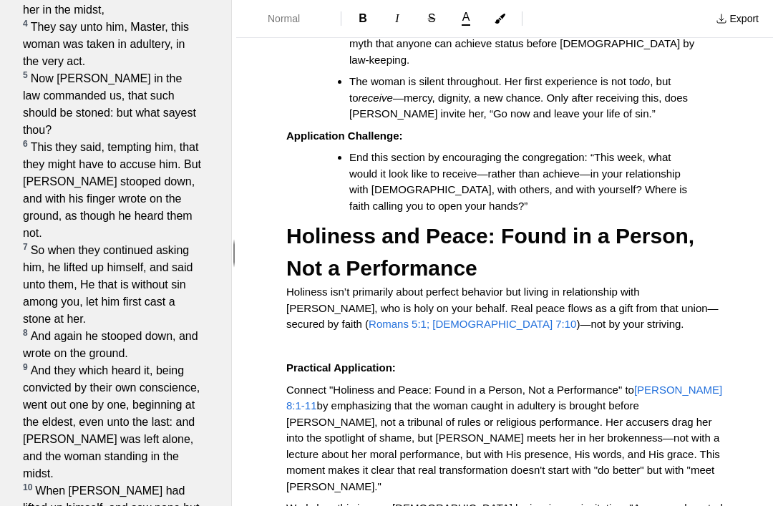
click at [315, 400] on span "by emphasizing that the woman caught in adultery is brought before Jesus, not a…" at bounding box center [504, 446] width 437 height 93
click at [312, 400] on span "by emphasizing that the woman caught in adultery is brought before Jesus, not a…" at bounding box center [504, 446] width 437 height 93
click at [311, 400] on span "by emphasizing that the woman caught in adultery is brought before Jesus, not a…" at bounding box center [504, 446] width 437 height 93
click at [310, 400] on span "by emphasizing that the woman caught in adultery is brought before Jesus, not a…" at bounding box center [504, 446] width 437 height 93
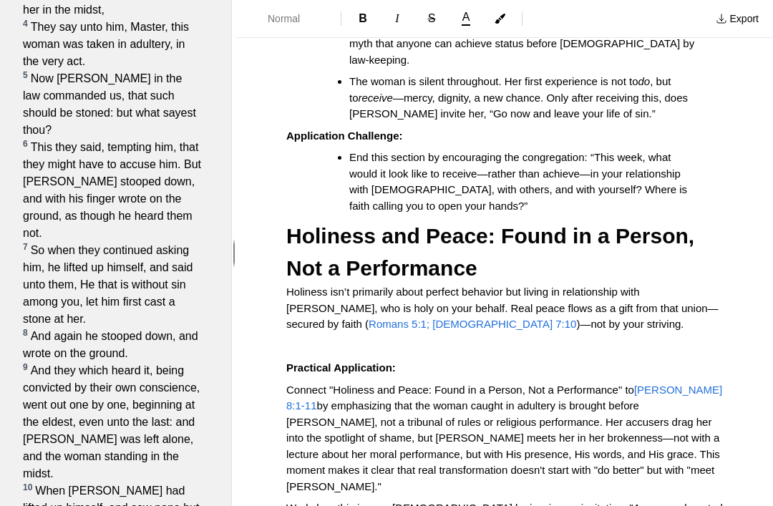
click at [329, 400] on span "by emphasizing that the woman caught in adultery is brought before Jesus, not a…" at bounding box center [504, 446] width 437 height 93
click at [334, 400] on span "by emphasizing that the woman caught in adultery is brought before Jesus, not a…" at bounding box center [504, 446] width 437 height 93
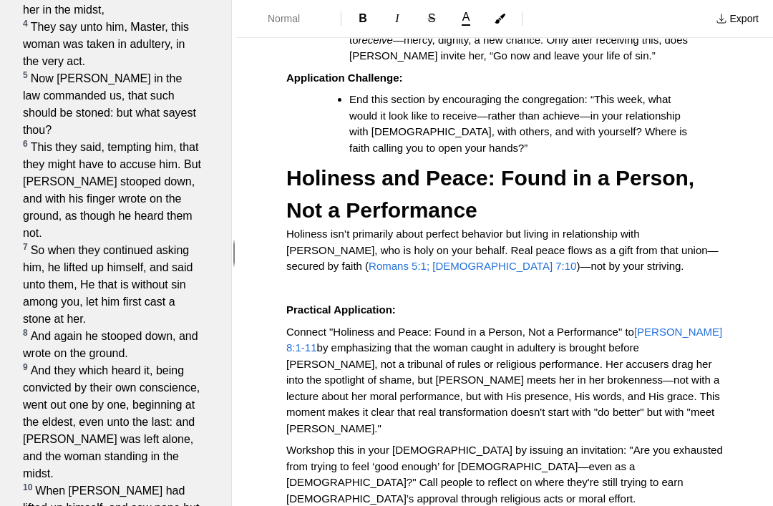
click at [466, 342] on span "by emphasizing that the woman caught in adultery is brought before Jesus, not a…" at bounding box center [504, 388] width 437 height 93
copy p "John 8:1-11 by emphasizing that the woman caught in adultery is brought before …"
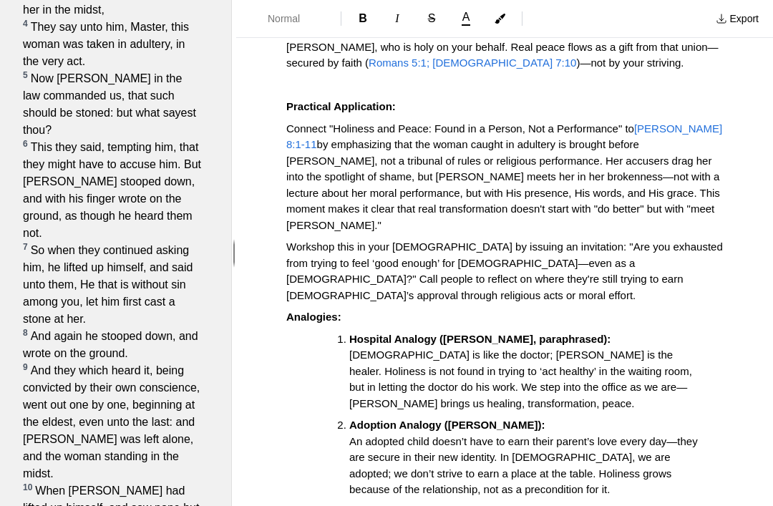
scroll to position [2559, 0]
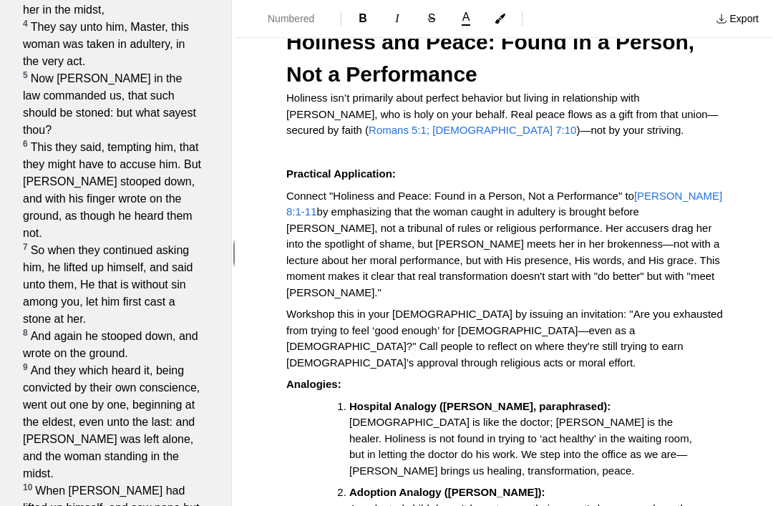
scroll to position [2479, 0]
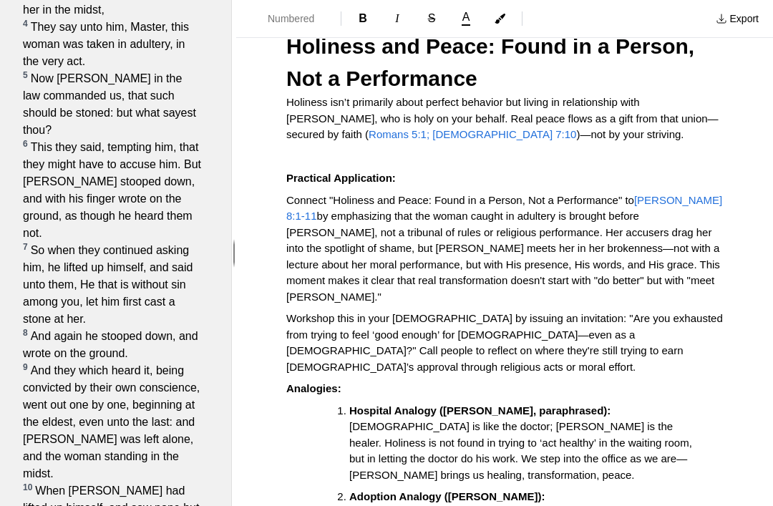
click at [352, 420] on span "God is like the doctor; Jesus is the healer. Holiness is not found in trying to…" at bounding box center [522, 450] width 346 height 61
click at [351, 420] on span "God is like the doctor; Jesus is the healer. Holiness is not found in trying to…" at bounding box center [522, 450] width 346 height 61
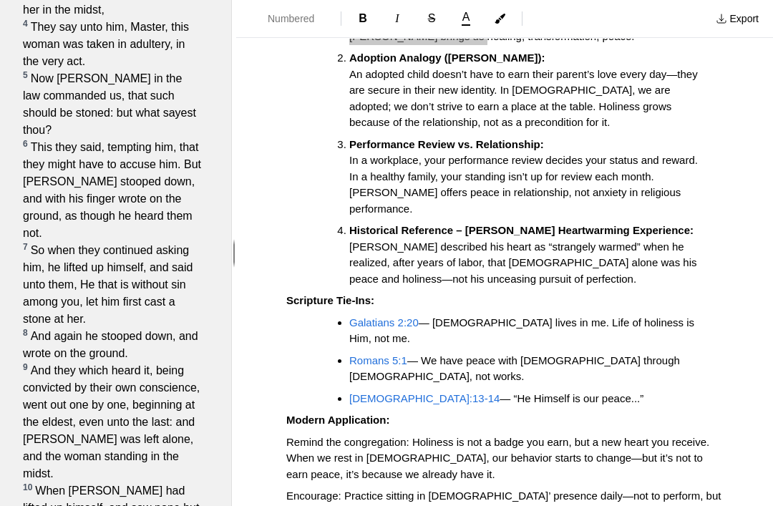
scroll to position [2916, 0]
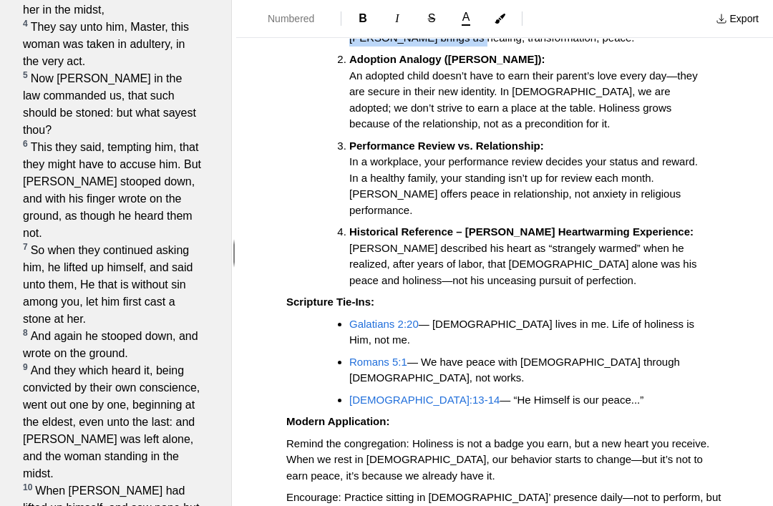
click at [431, 438] on span "Remind the congregation: Holiness is not a badge you earn, but a new heart you …" at bounding box center [499, 460] width 426 height 44
click at [425, 438] on span "Remind the congregation: Holiness is not a badge you earn, but a new heart you …" at bounding box center [499, 460] width 426 height 44
click at [424, 438] on span "Remind the congregation: Holiness is not a badge you earn, but a new heart you …" at bounding box center [499, 460] width 426 height 44
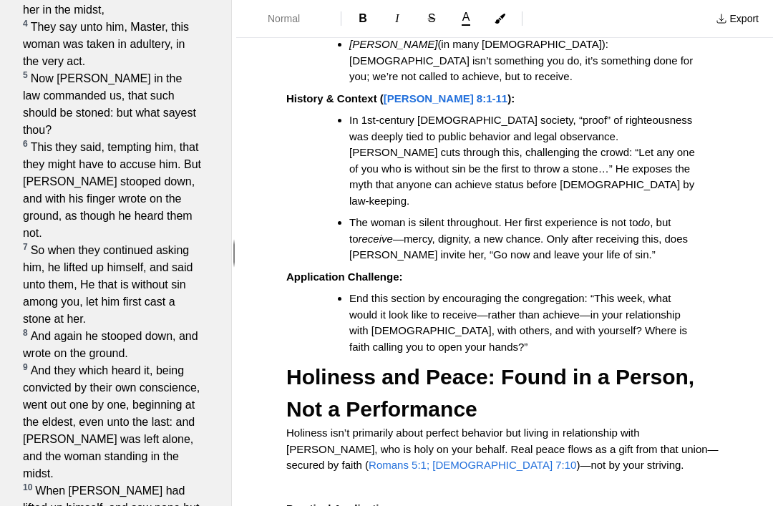
scroll to position [0, 0]
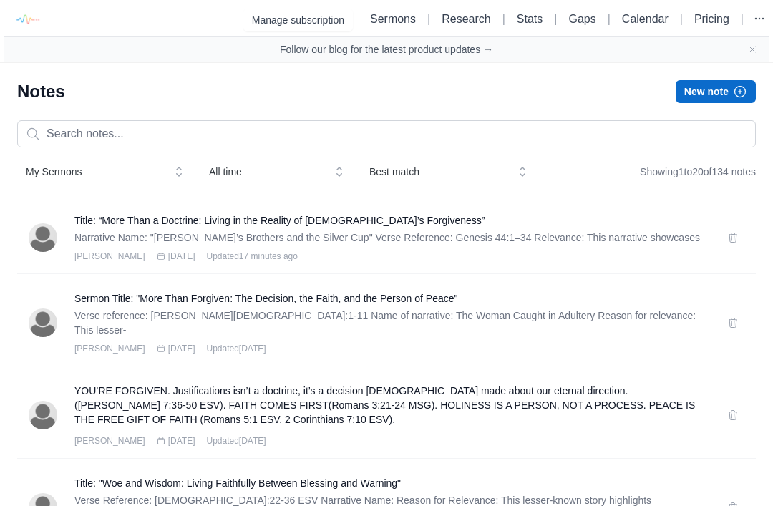
click at [79, 234] on p "Narrative Name: "Joseph’s Brothers and the Silver Cup" Verse Reference: Genesis…" at bounding box center [392, 238] width 636 height 14
click at [91, 226] on h3 "Title: “More Than a Doctrine: Living in the Reality of God’s Forgiveness”" at bounding box center [392, 220] width 636 height 14
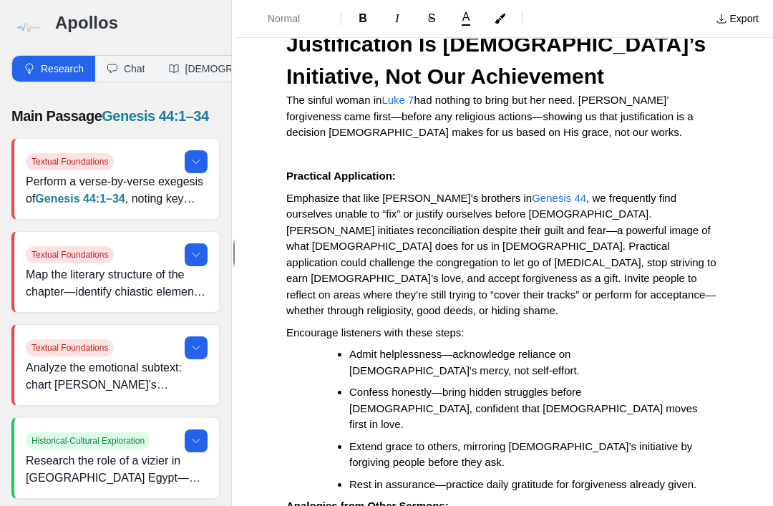
scroll to position [1591, 0]
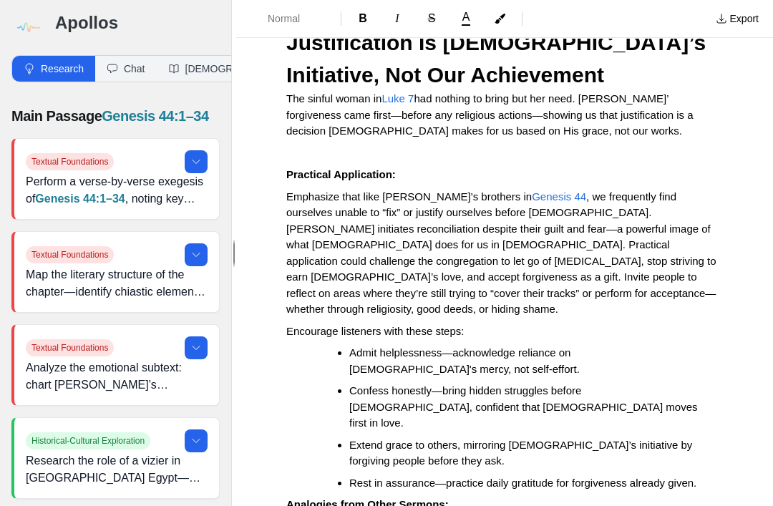
click at [359, 347] on span "Admit helplessness—acknowledge reliance on God's mercy, not self-effort." at bounding box center [464, 361] width 231 height 29
click at [366, 347] on span "Admit helplessness—acknowledge reliance on God's mercy, not self-effort." at bounding box center [464, 361] width 231 height 29
click at [365, 347] on span "Admit helplessness—acknowledge reliance on God's mercy, not self-effort." at bounding box center [464, 361] width 231 height 29
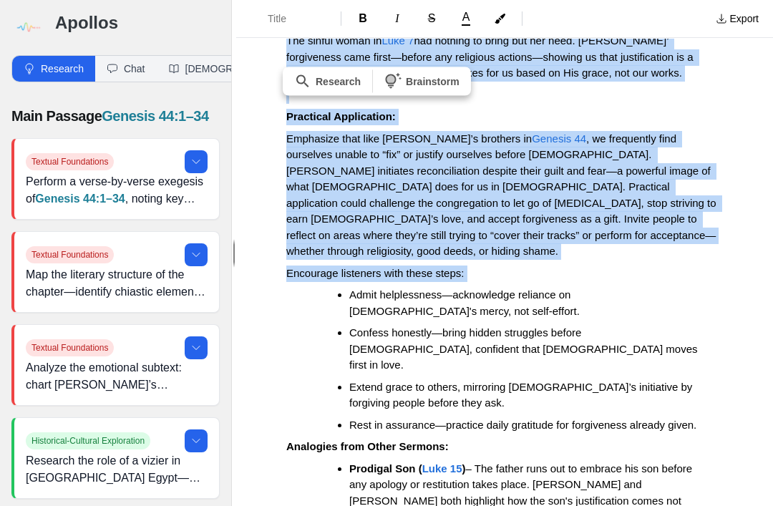
scroll to position [1643, 0]
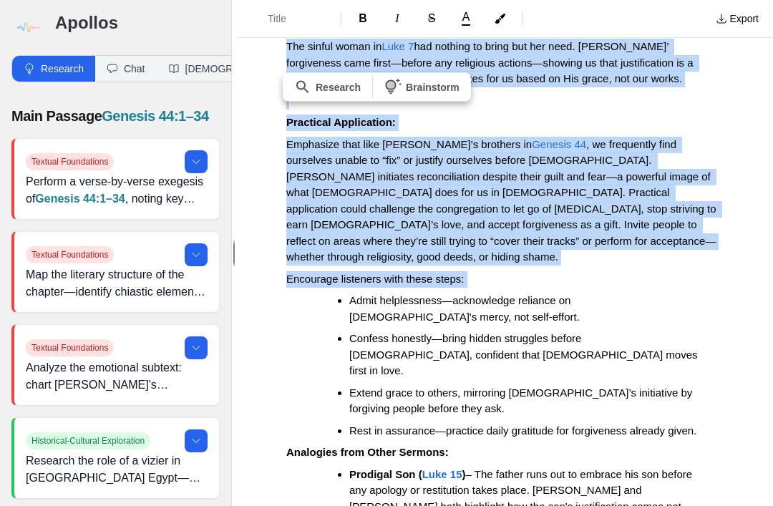
click at [519, 332] on span "Confess honestly—bring hidden struggles before God, confident that God moves fi…" at bounding box center [525, 354] width 352 height 44
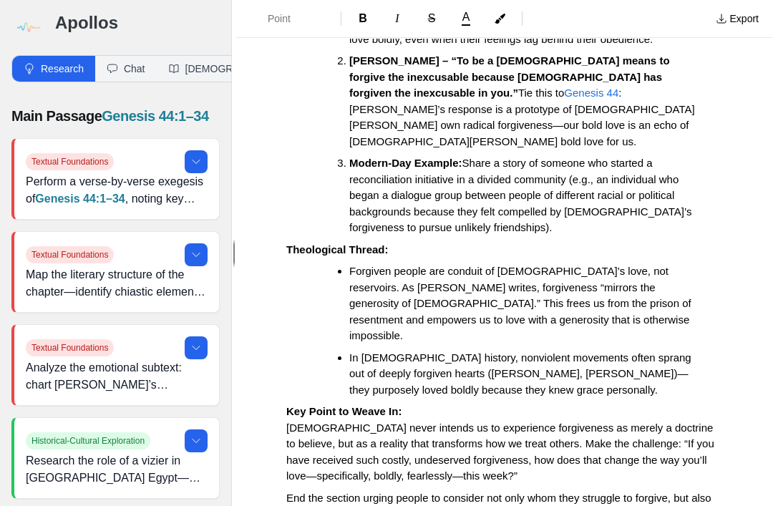
scroll to position [3208, 0]
